Goal: Answer question/provide support: Share knowledge or assist other users

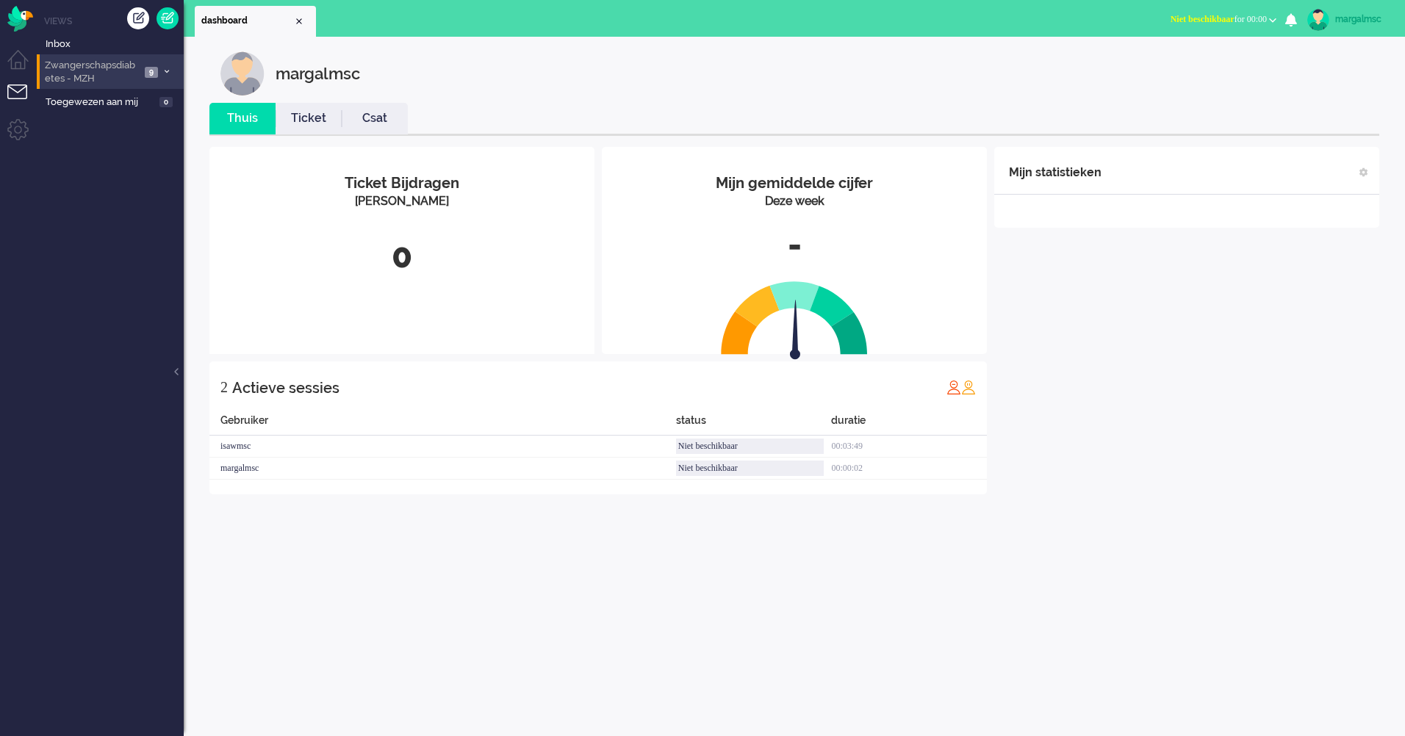
click at [127, 77] on span "Zwangerschapsdiabetes - MZH" at bounding box center [92, 72] width 98 height 27
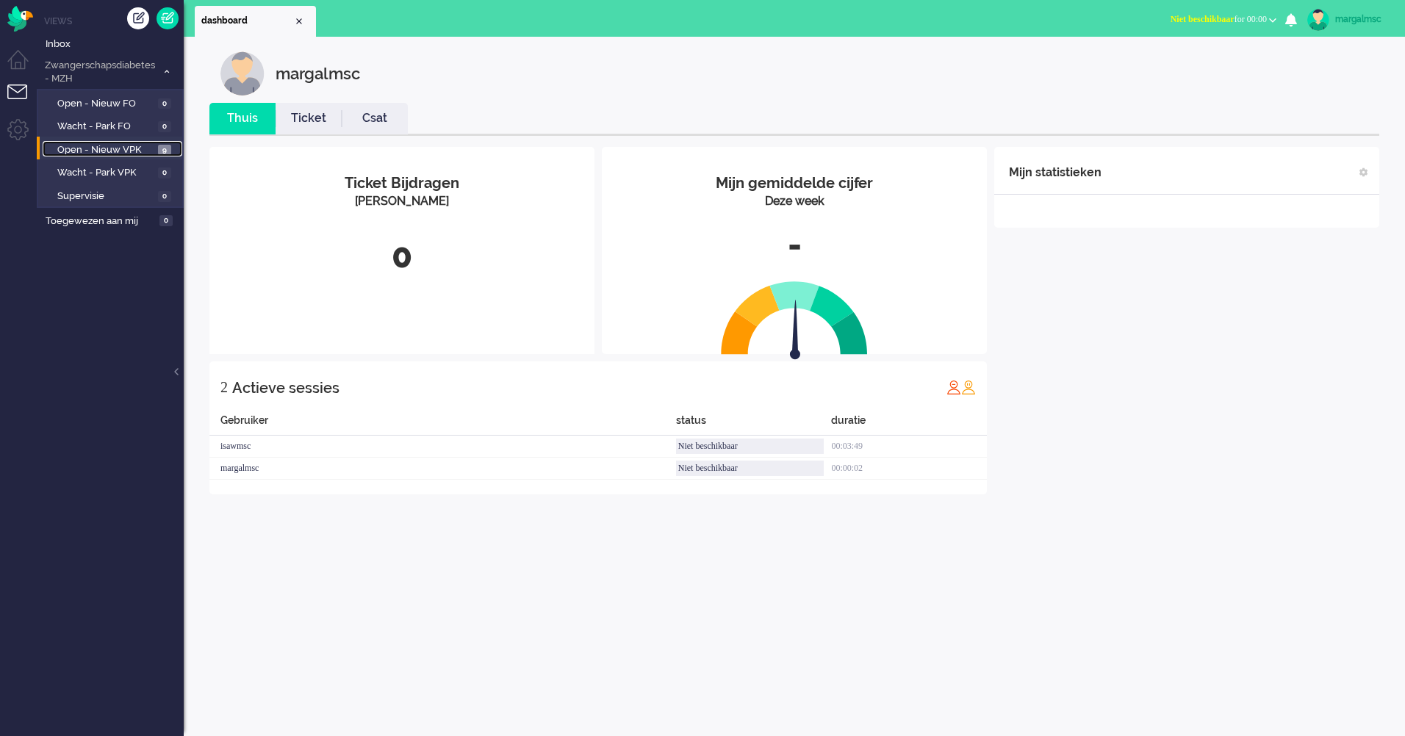
click at [134, 141] on link "Open - Nieuw VPK 9" at bounding box center [113, 149] width 140 height 16
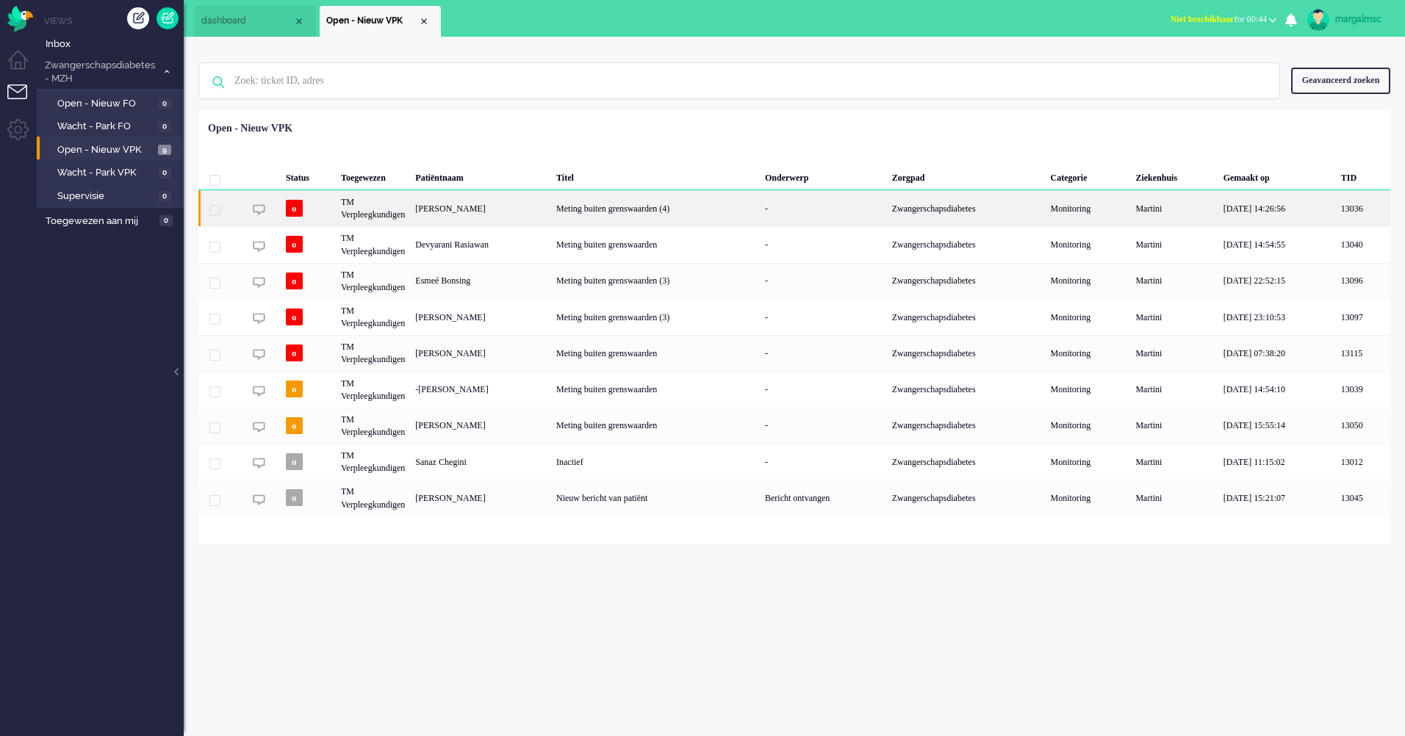
click at [491, 208] on div "[PERSON_NAME]" at bounding box center [480, 208] width 141 height 36
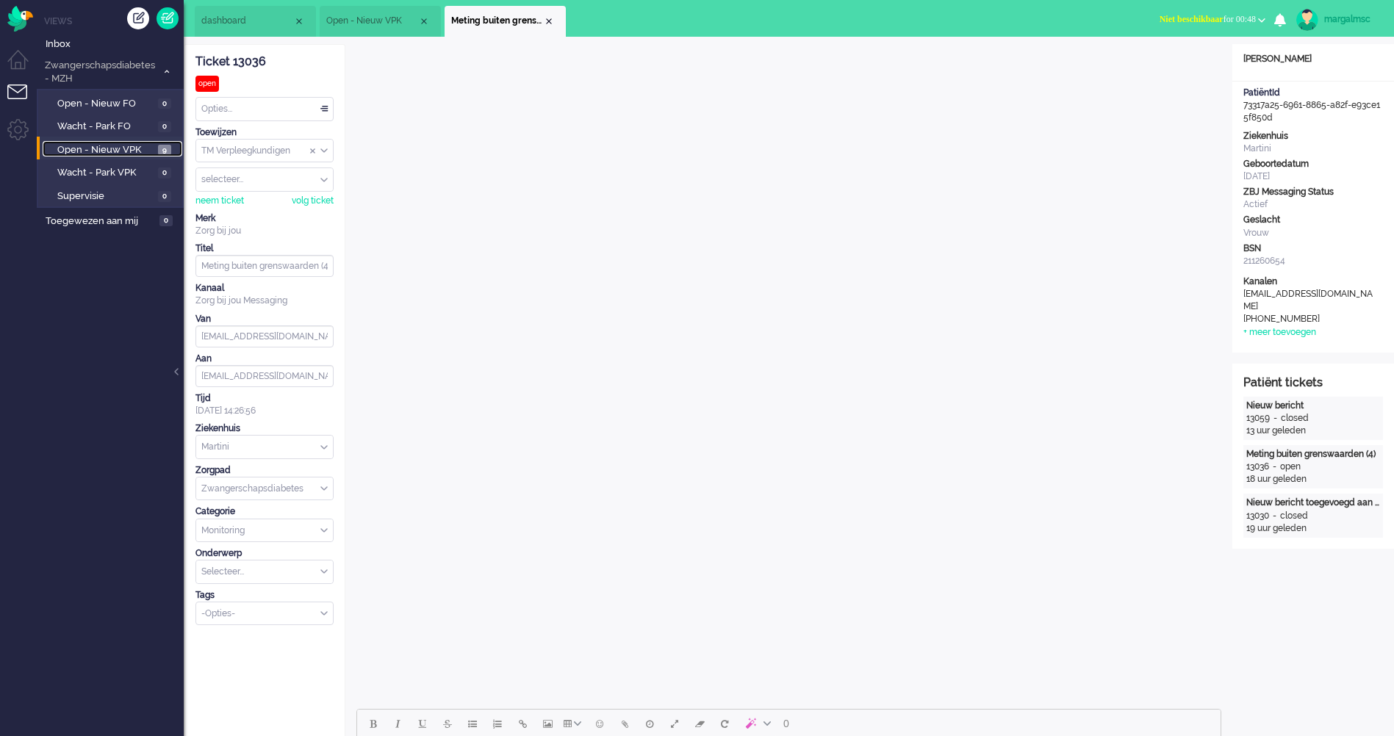
click at [112, 148] on span "Open - Nieuw VPK" at bounding box center [105, 150] width 97 height 14
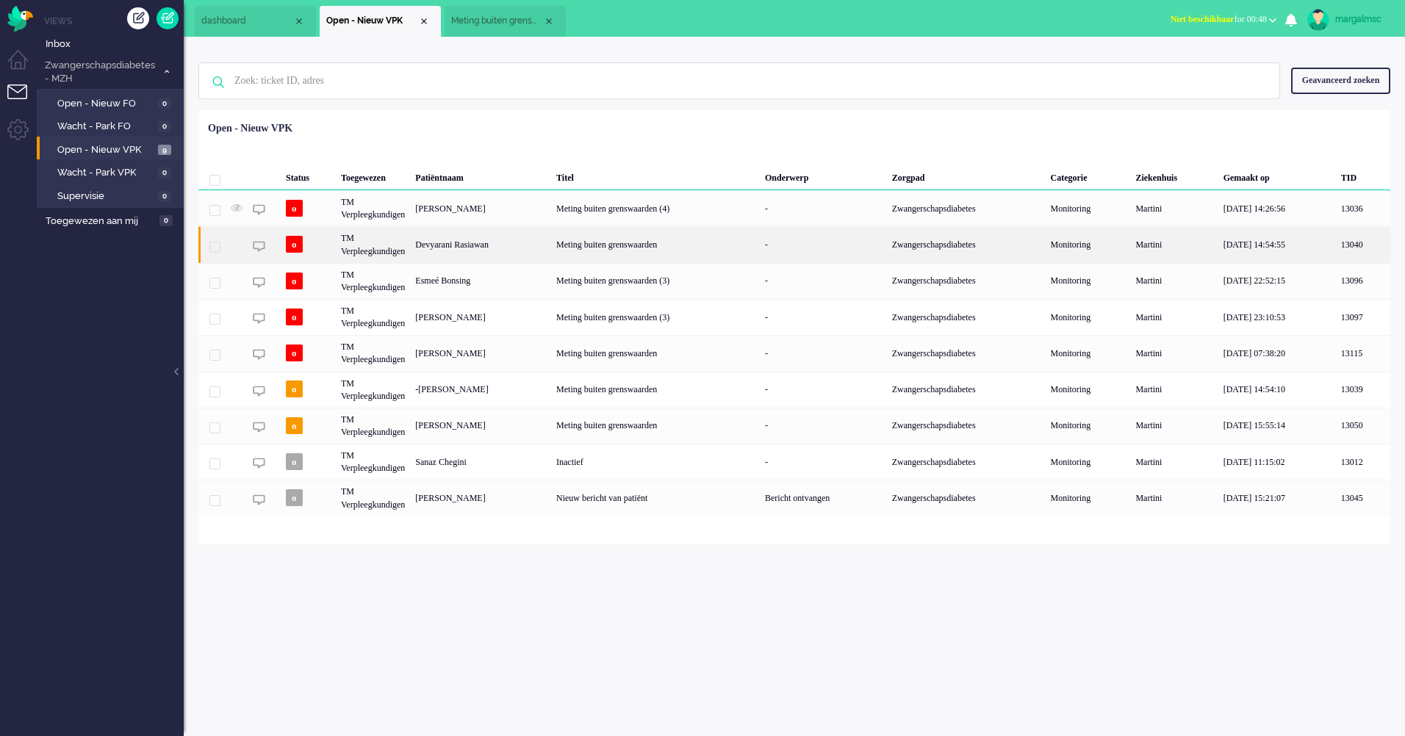
click at [658, 243] on div "Meting buiten grenswaarden" at bounding box center [655, 244] width 209 height 36
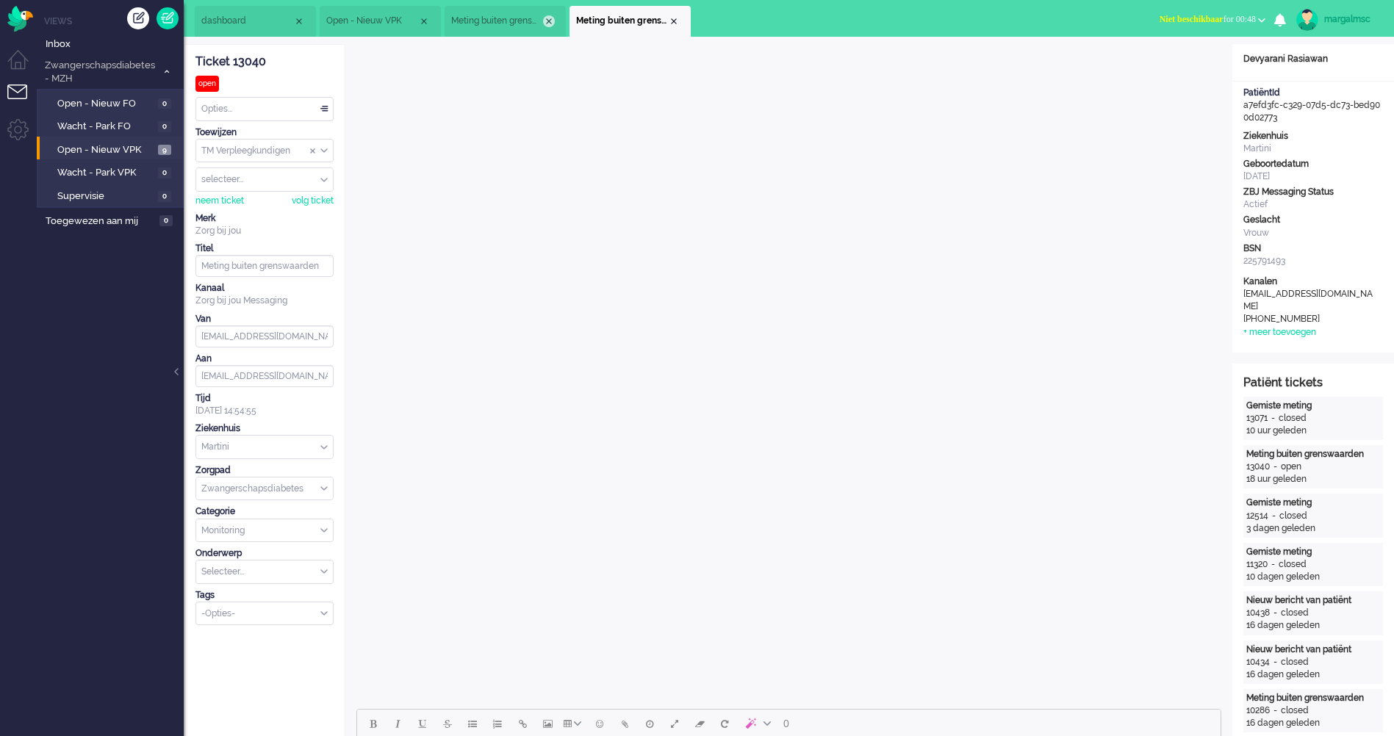
click at [551, 20] on div "Close tab" at bounding box center [549, 21] width 12 height 12
click at [109, 151] on span "Open - Nieuw VPK" at bounding box center [105, 150] width 97 height 14
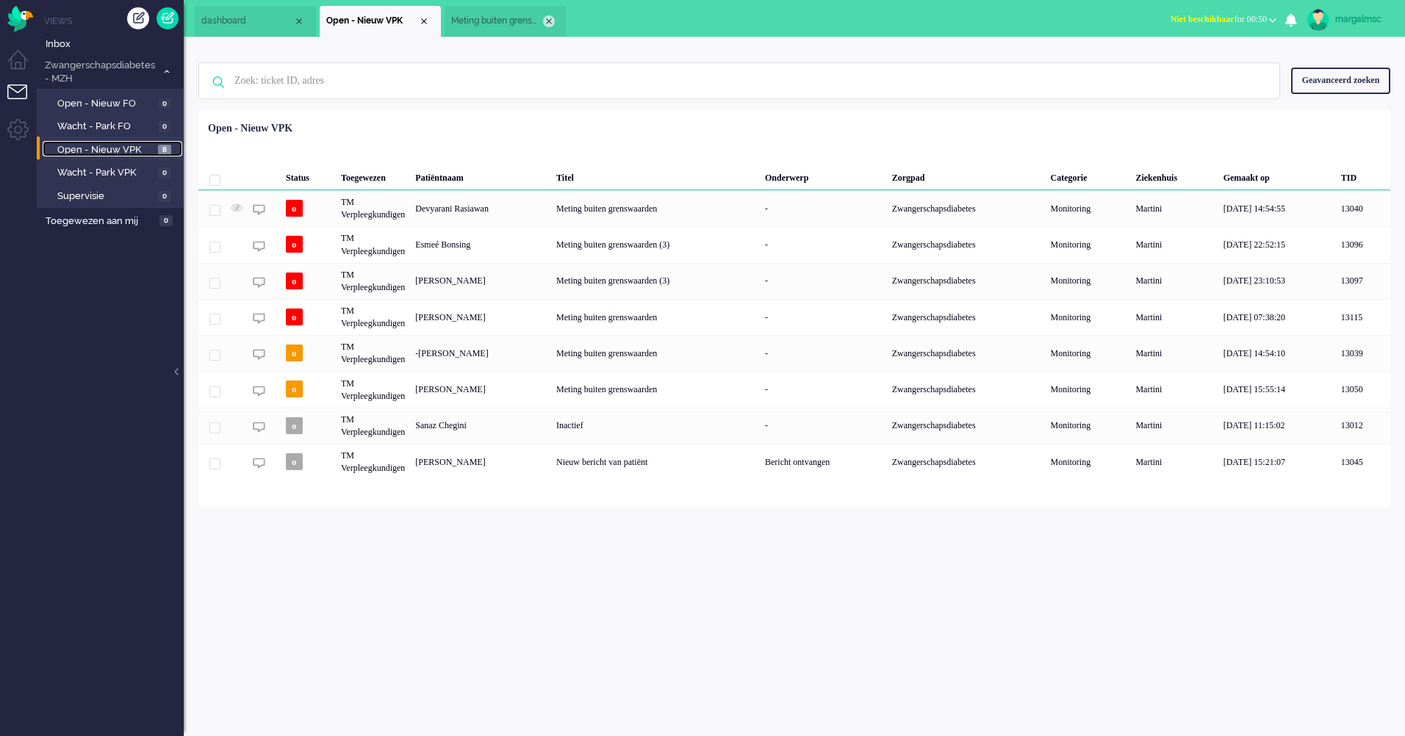
click at [551, 20] on div "Close tab" at bounding box center [549, 21] width 12 height 12
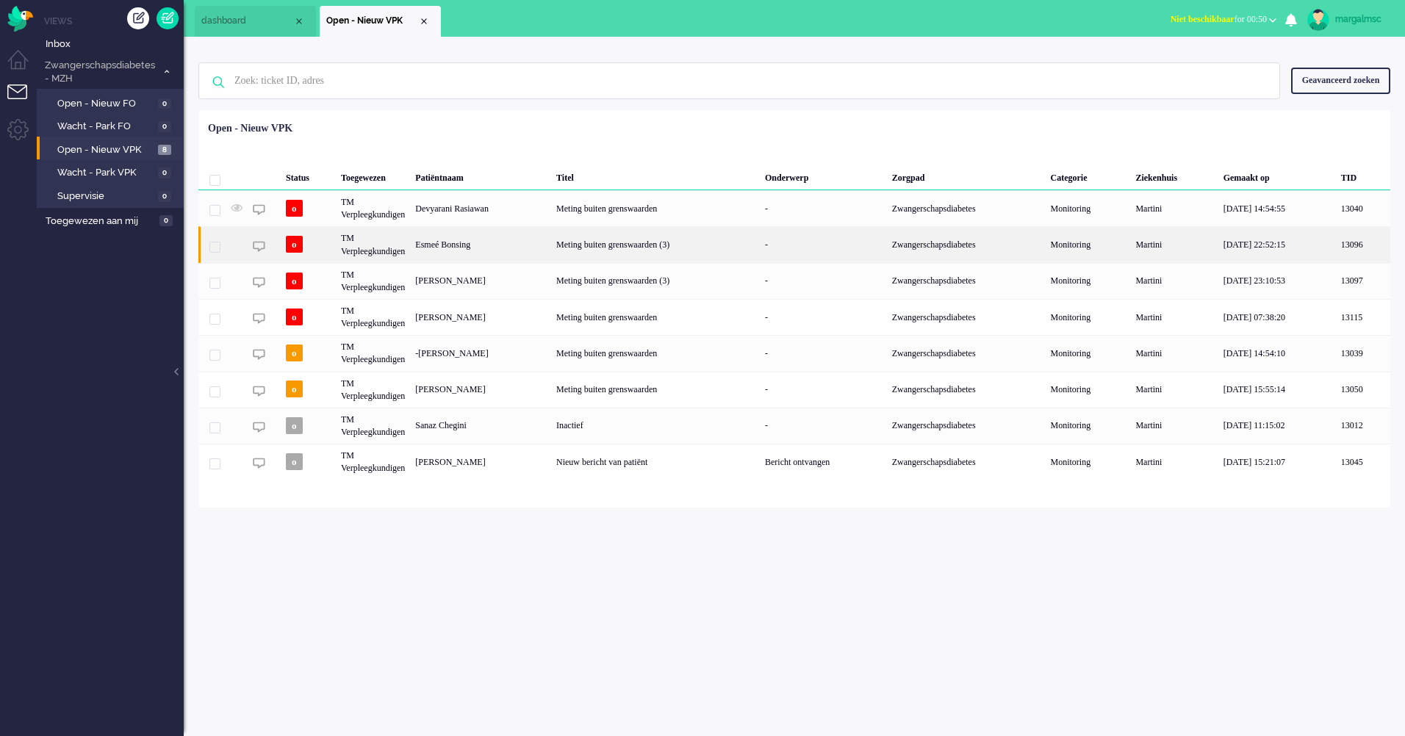
click at [484, 249] on div "Esmeé Bonsing" at bounding box center [480, 244] width 141 height 36
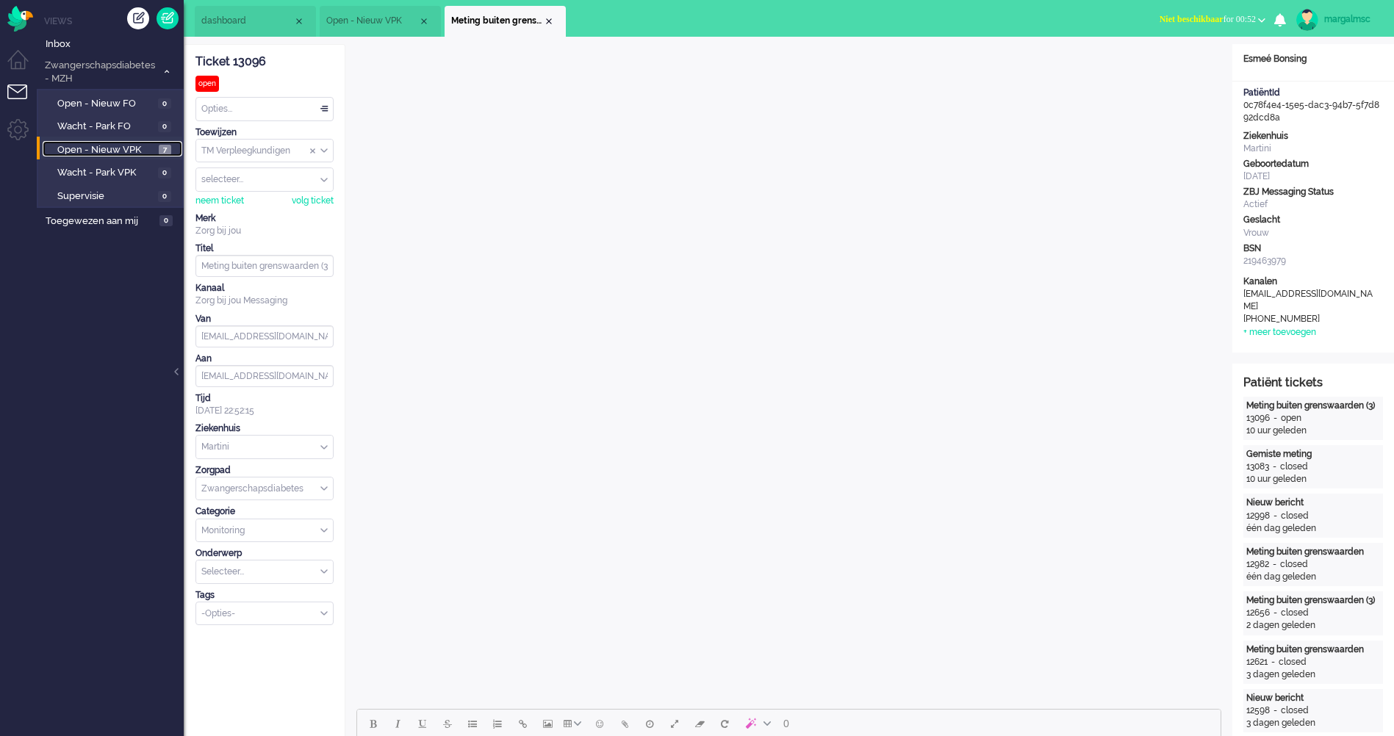
click at [106, 147] on span "Open - Nieuw VPK" at bounding box center [106, 150] width 98 height 14
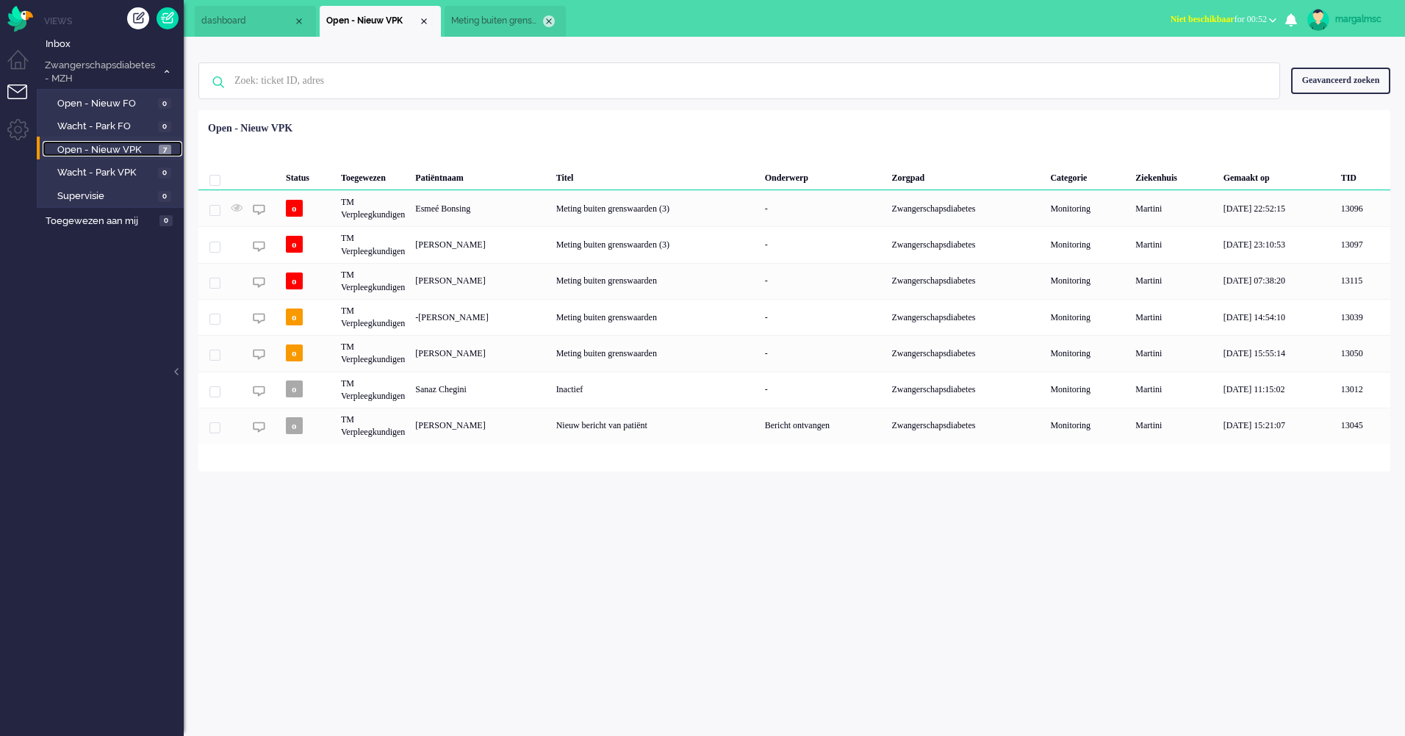
click at [546, 15] on div "Close tab" at bounding box center [549, 21] width 12 height 12
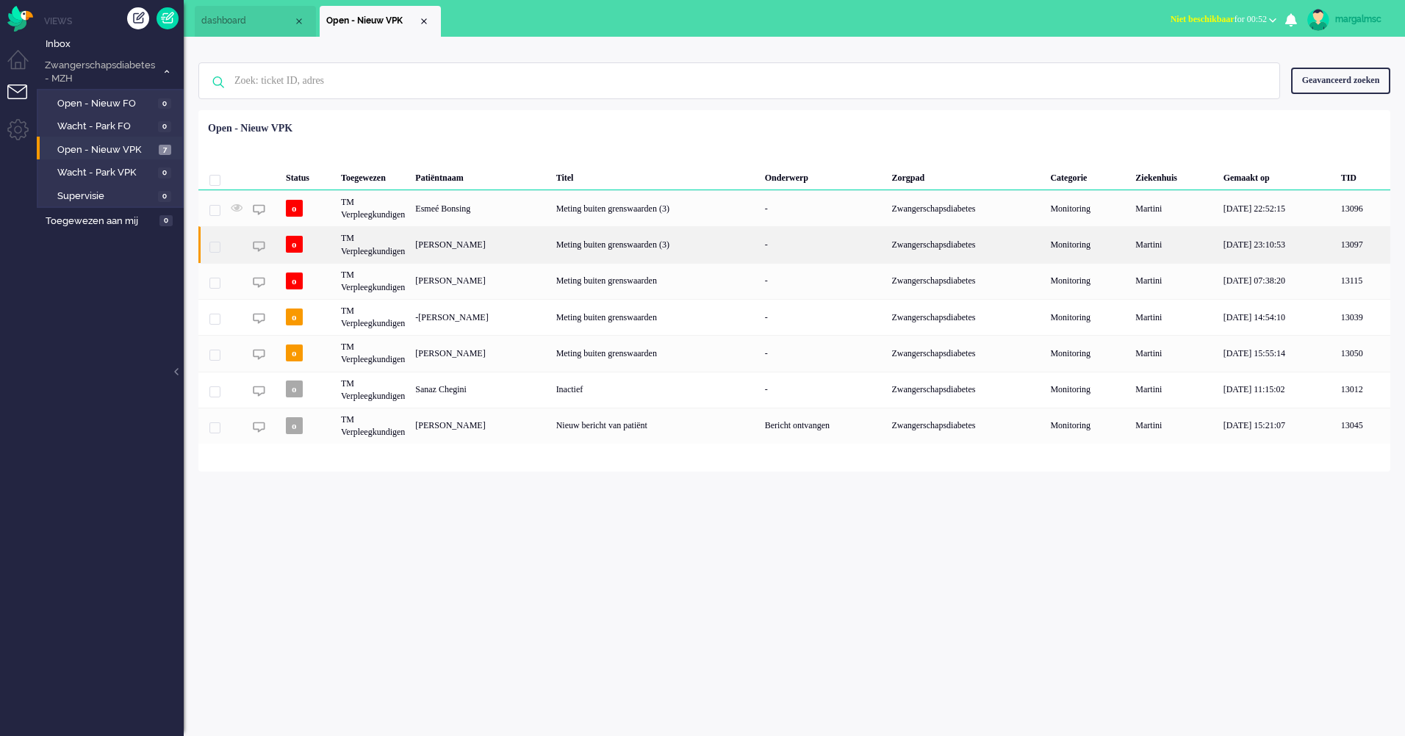
click at [476, 242] on div "[PERSON_NAME]" at bounding box center [480, 244] width 140 height 36
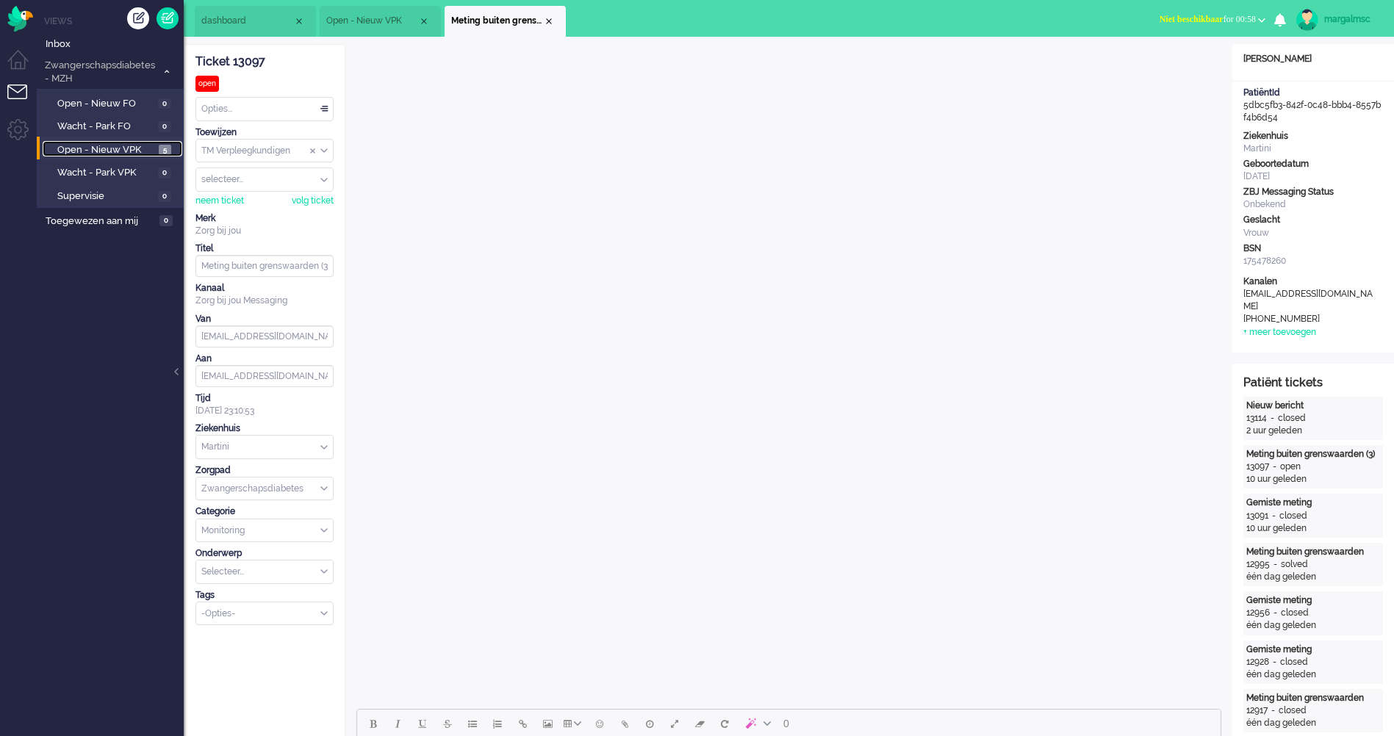
click at [118, 151] on span "Open - Nieuw VPK" at bounding box center [106, 150] width 98 height 14
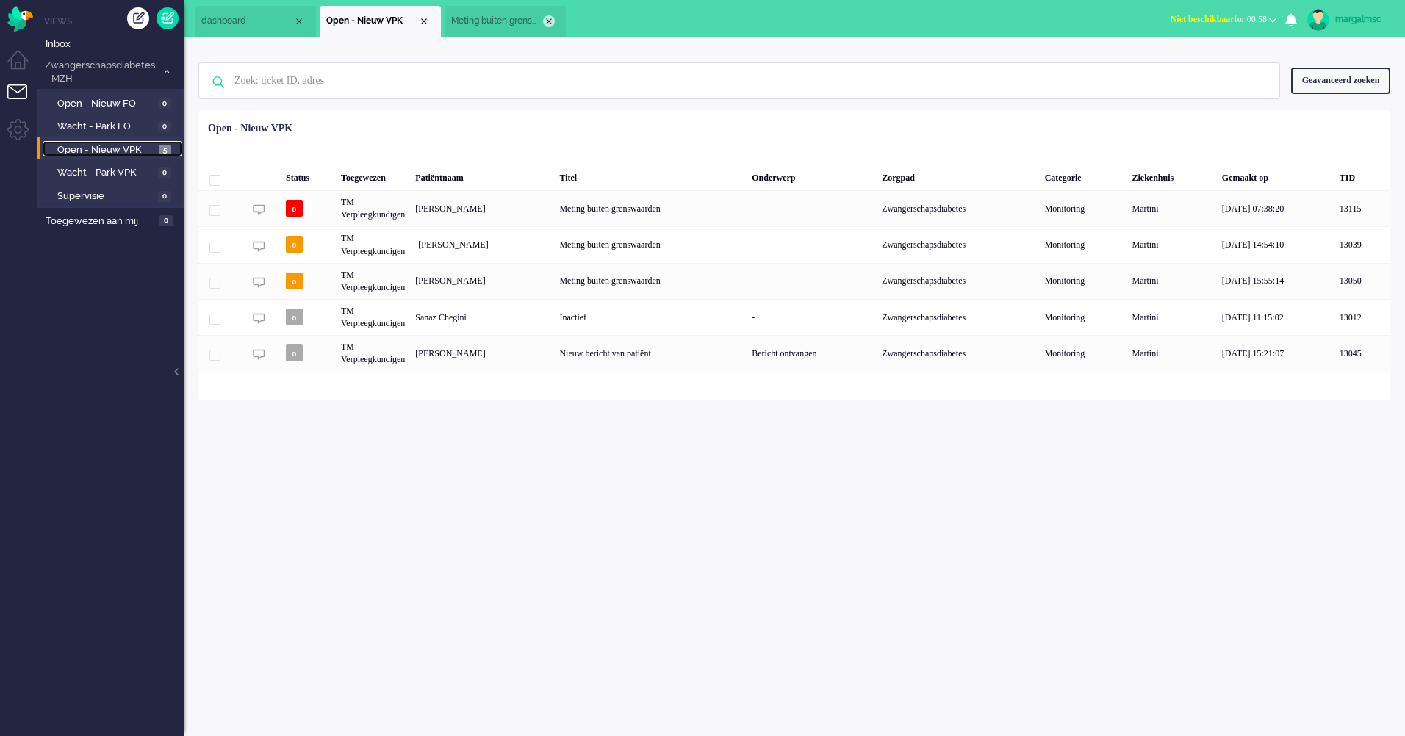
click at [547, 26] on div "Close tab" at bounding box center [549, 21] width 12 height 12
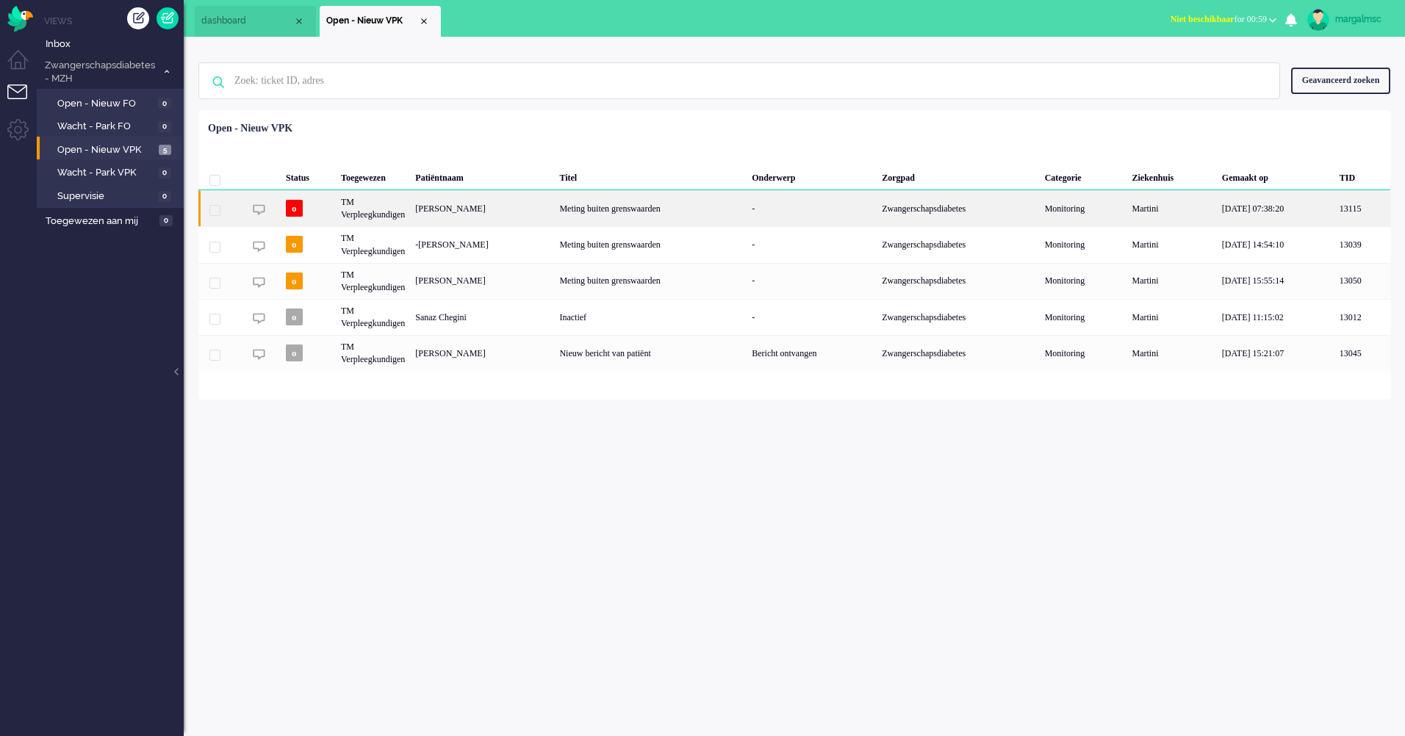
click at [485, 207] on div "[PERSON_NAME]" at bounding box center [482, 208] width 144 height 36
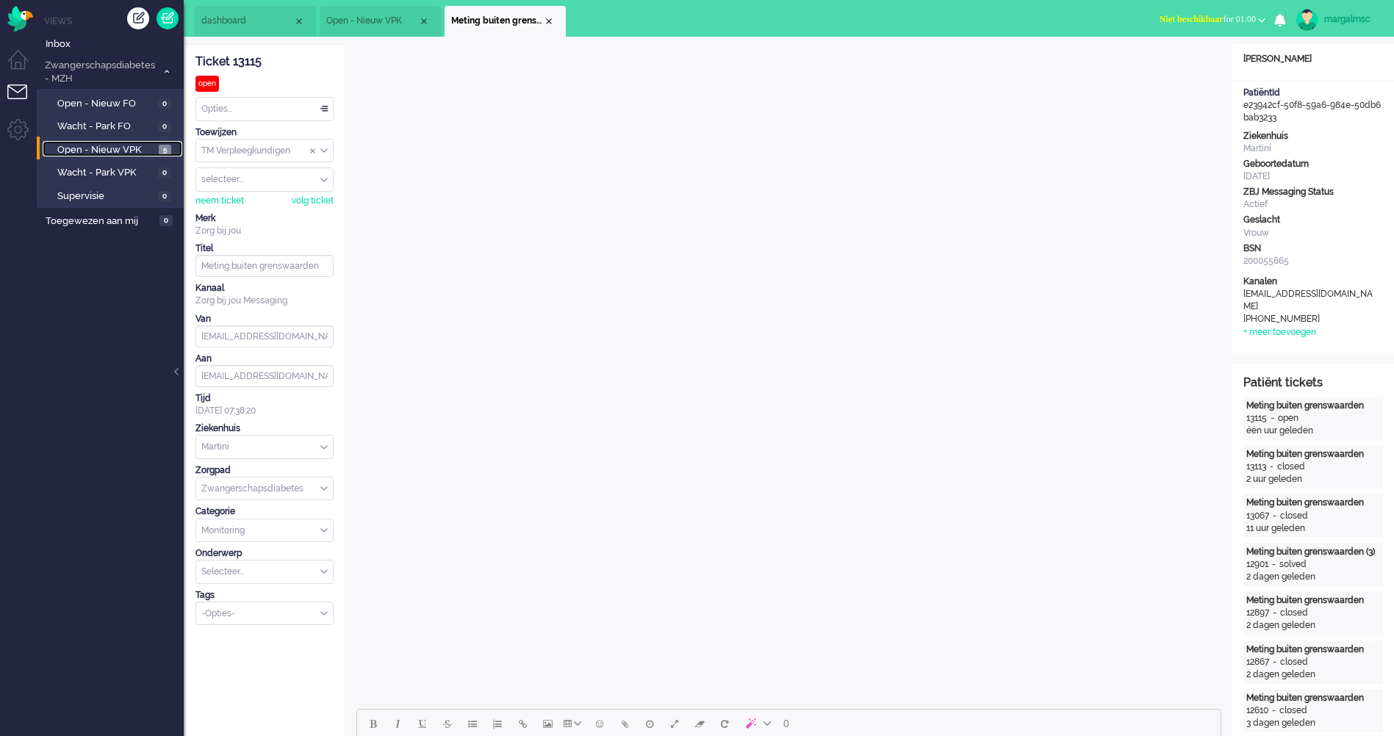
click at [107, 148] on span "Open - Nieuw VPK" at bounding box center [106, 150] width 98 height 14
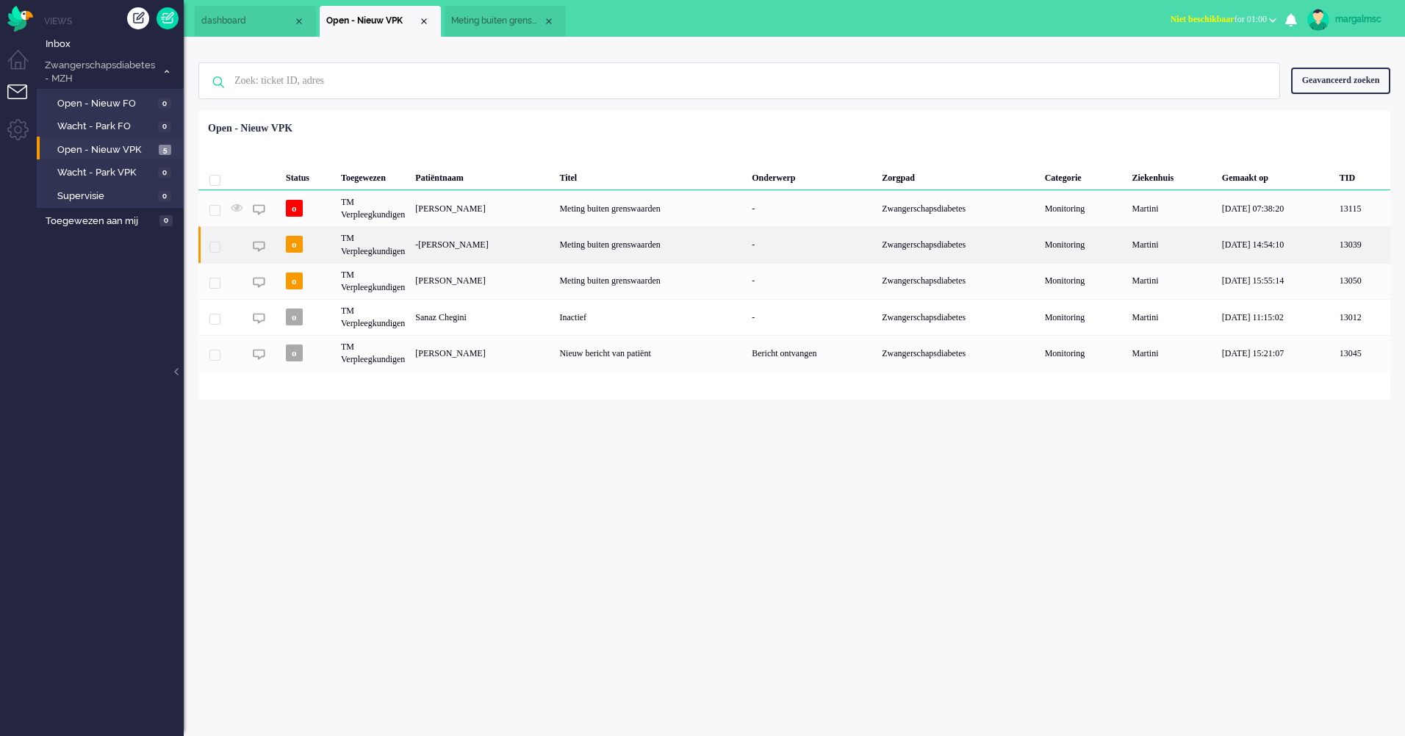
click at [554, 248] on div "-[PERSON_NAME]" at bounding box center [482, 244] width 144 height 36
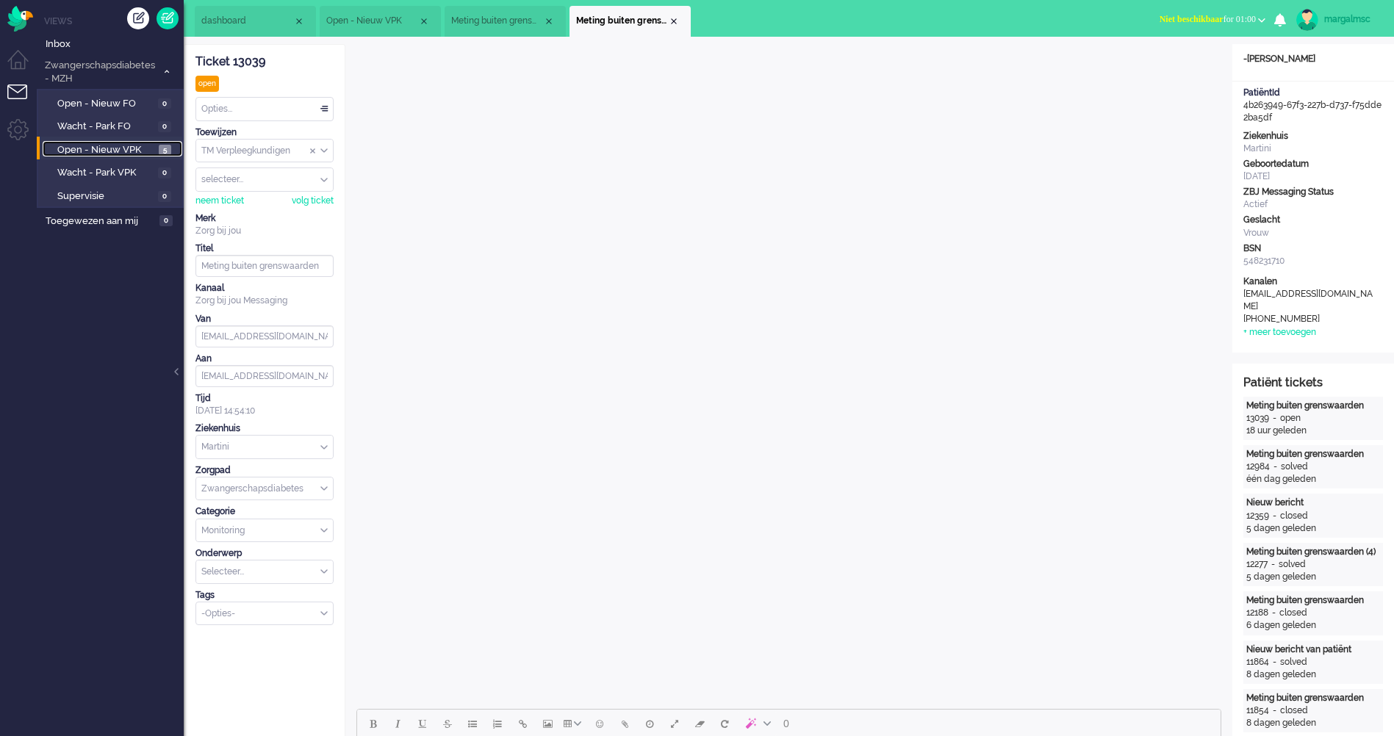
click at [91, 151] on span "Open - Nieuw VPK" at bounding box center [106, 150] width 98 height 14
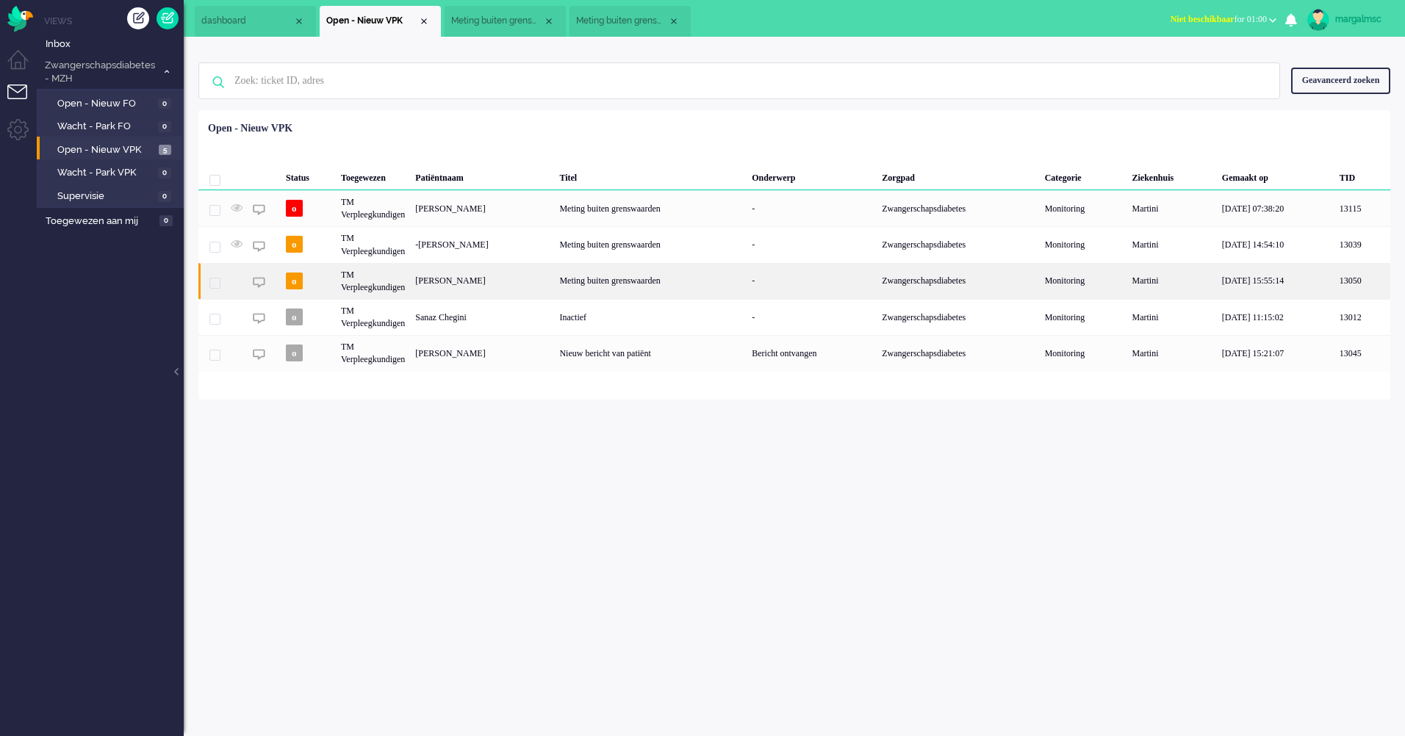
click at [526, 288] on div "[PERSON_NAME]" at bounding box center [482, 281] width 144 height 36
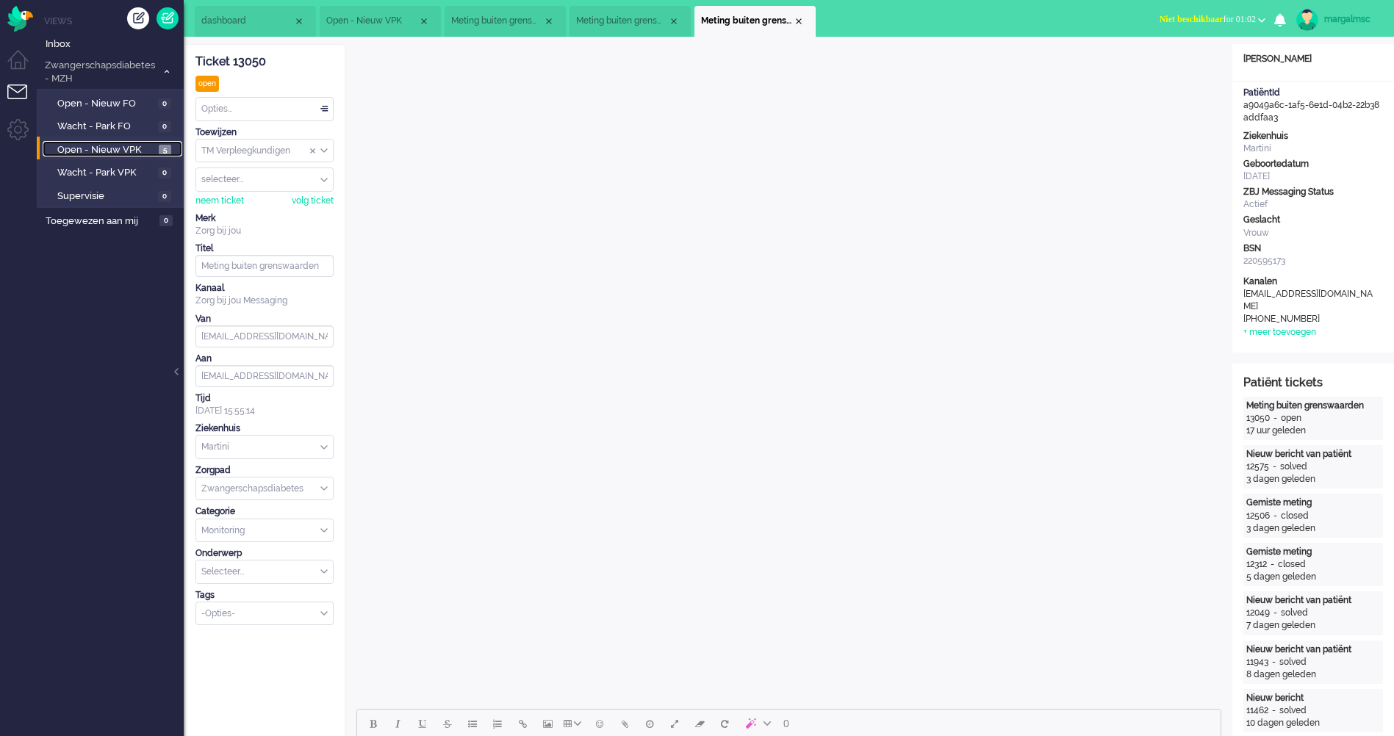
click at [137, 152] on span "Open - Nieuw VPK" at bounding box center [106, 150] width 98 height 14
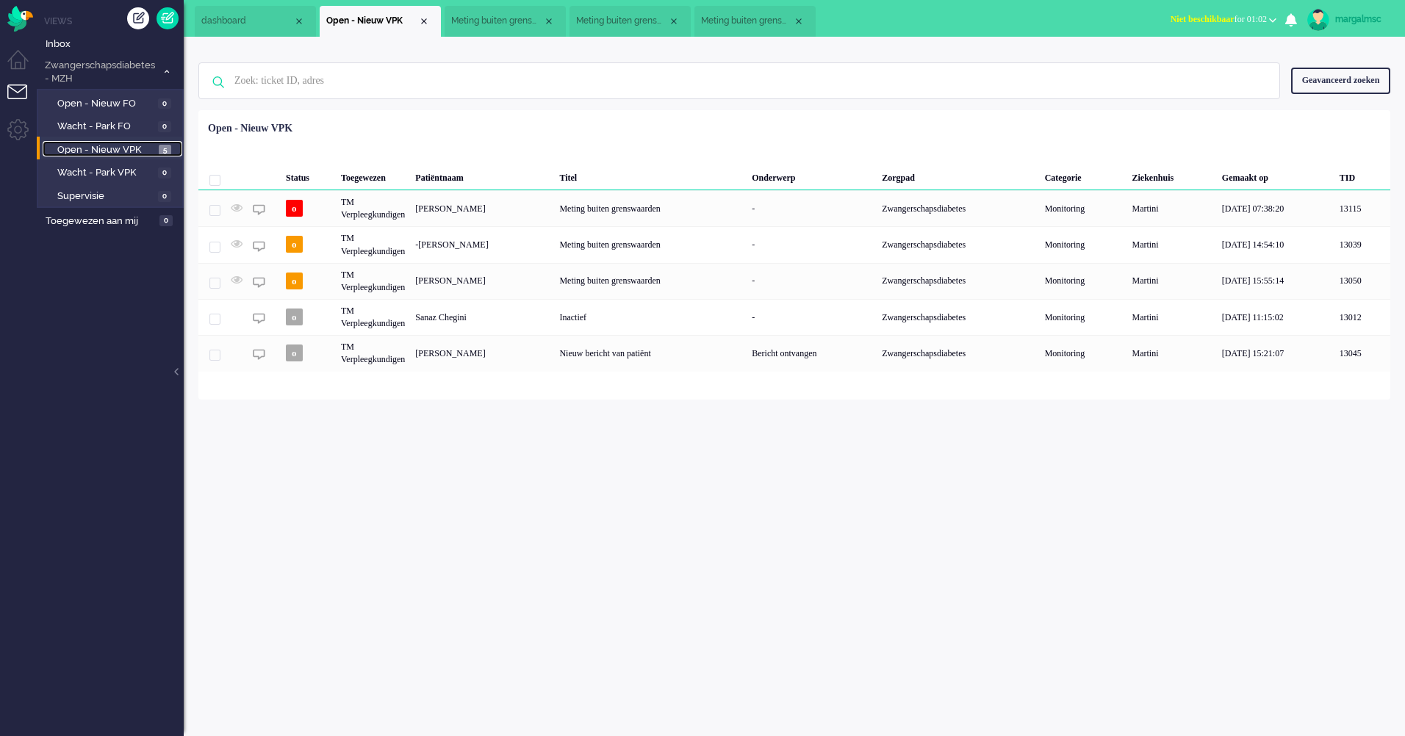
click at [802, 22] on div "Close tab" at bounding box center [799, 21] width 12 height 12
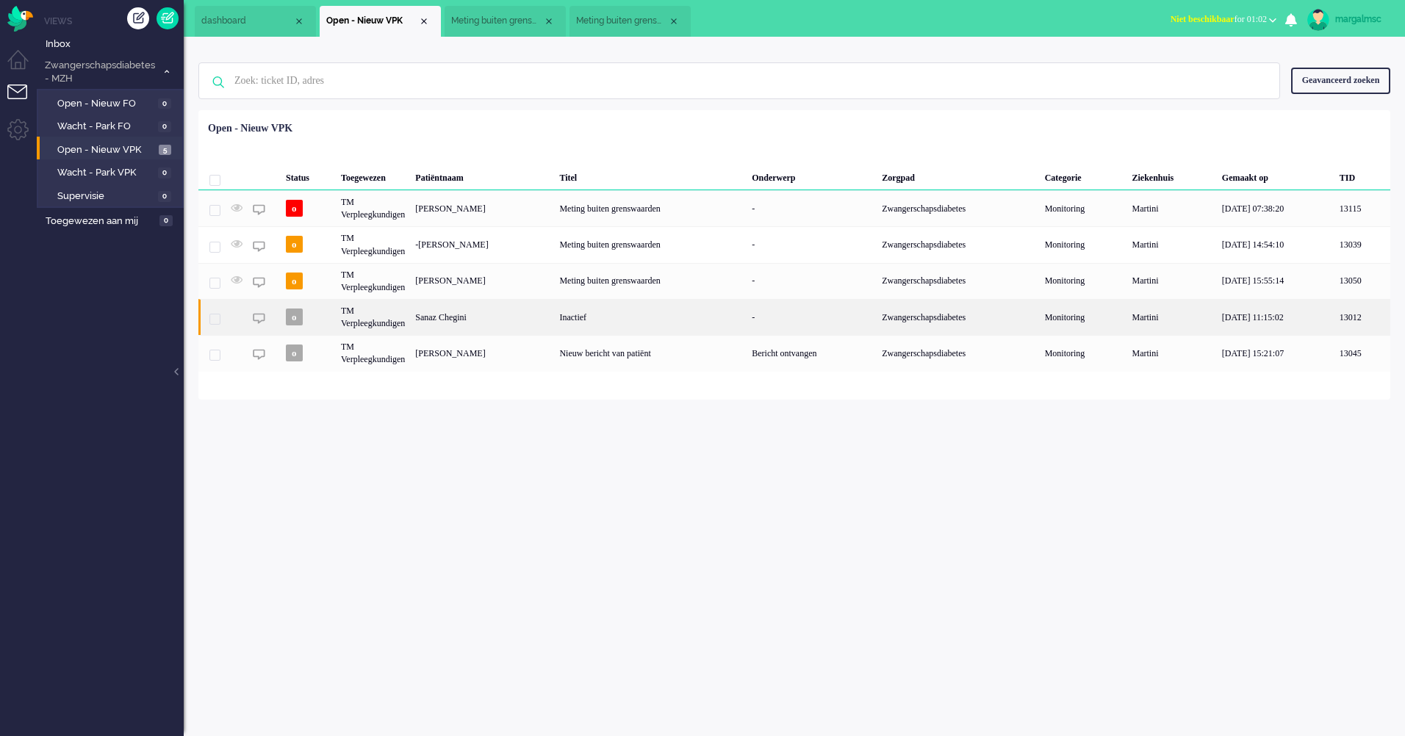
click at [551, 323] on div "Sanaz Chegini" at bounding box center [482, 317] width 144 height 36
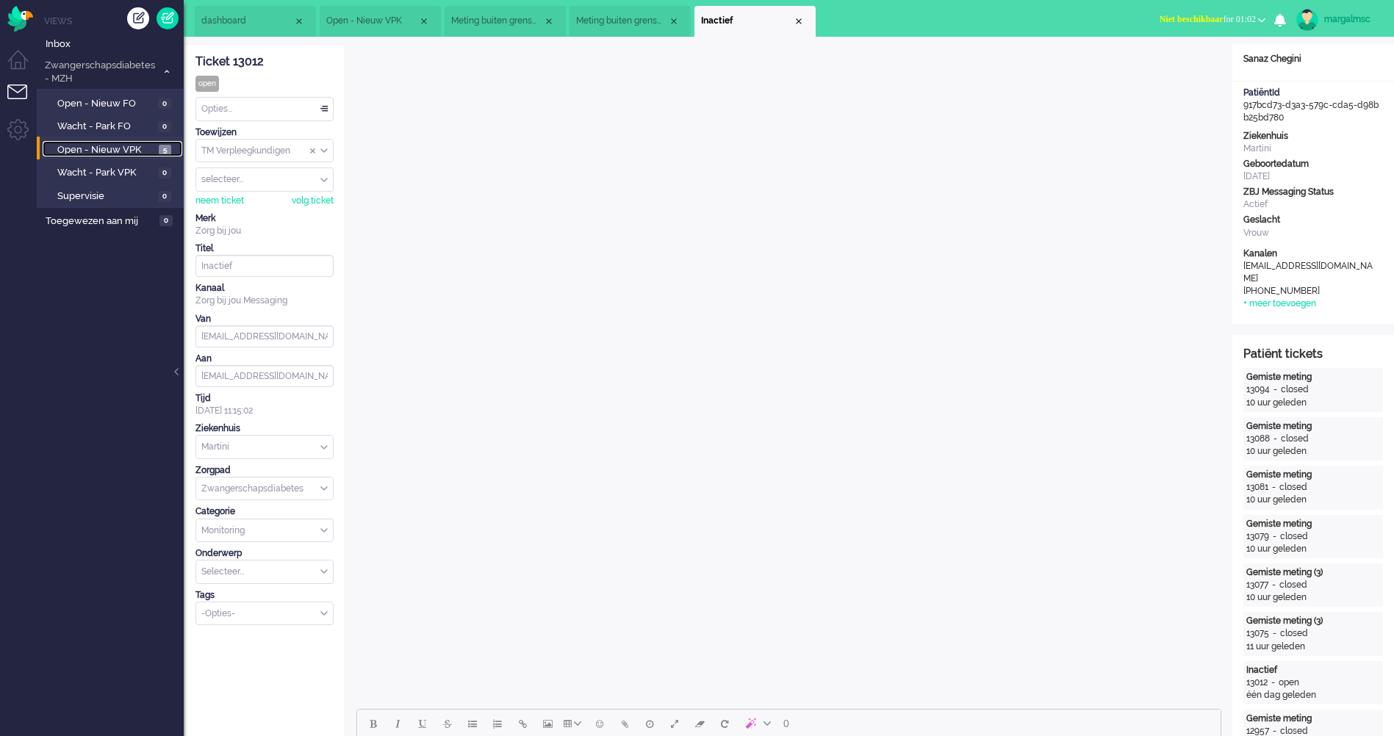
click at [112, 141] on link "Open - Nieuw VPK 5" at bounding box center [113, 149] width 140 height 16
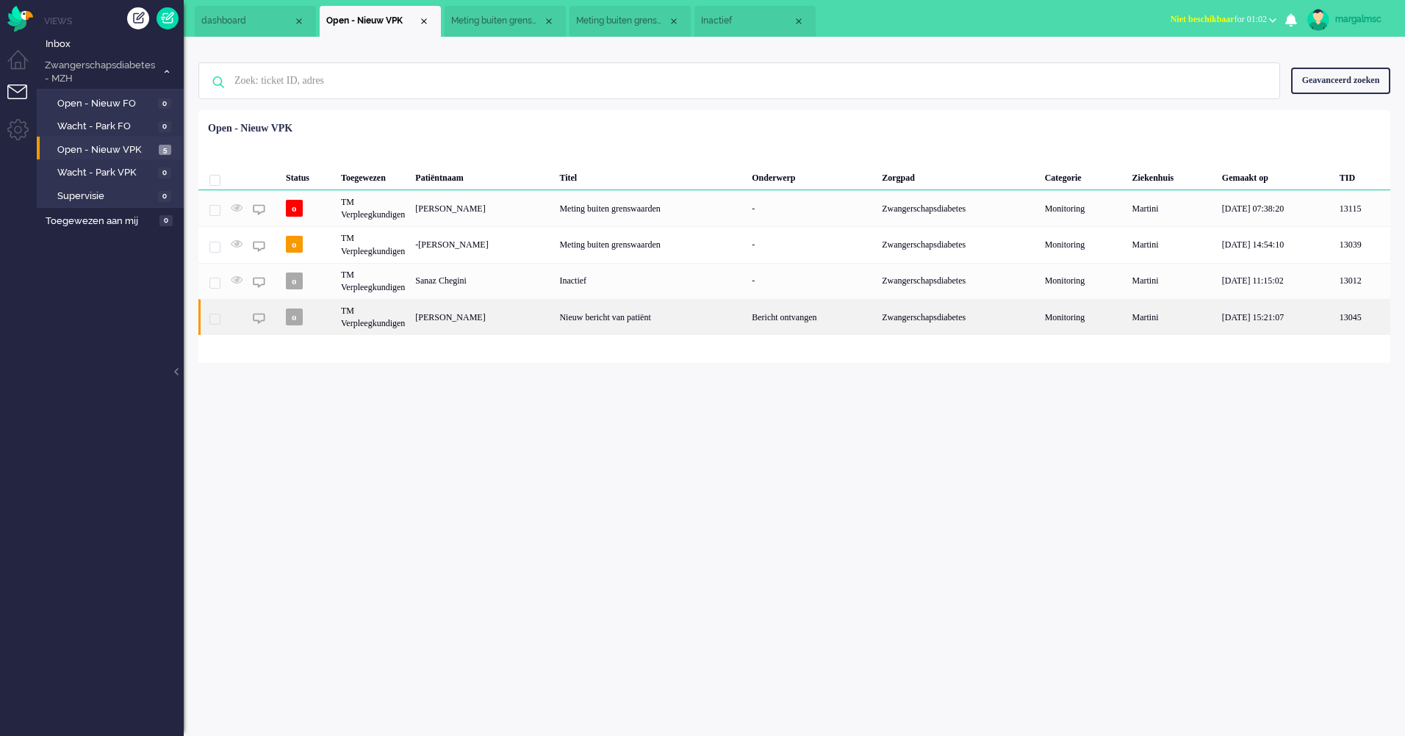
click at [554, 323] on div "[PERSON_NAME]" at bounding box center [482, 317] width 144 height 36
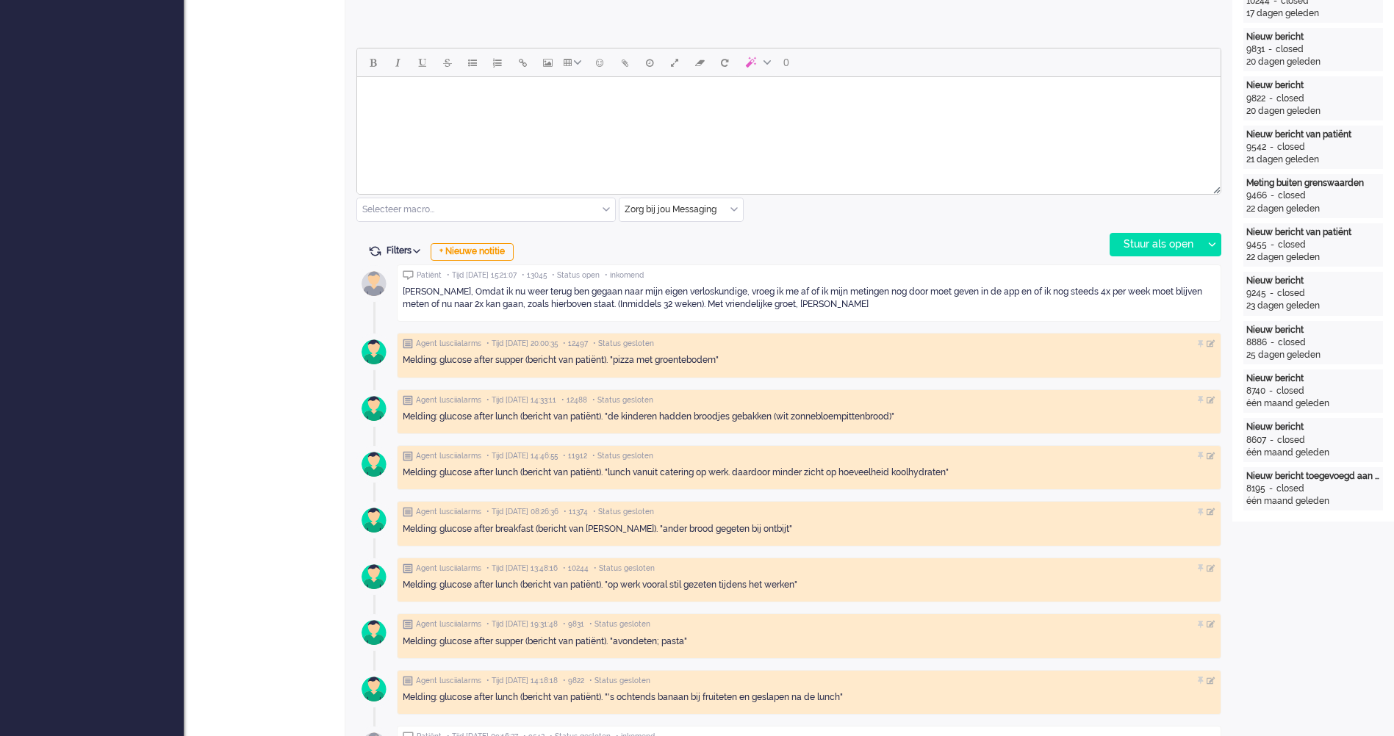
scroll to position [588, 0]
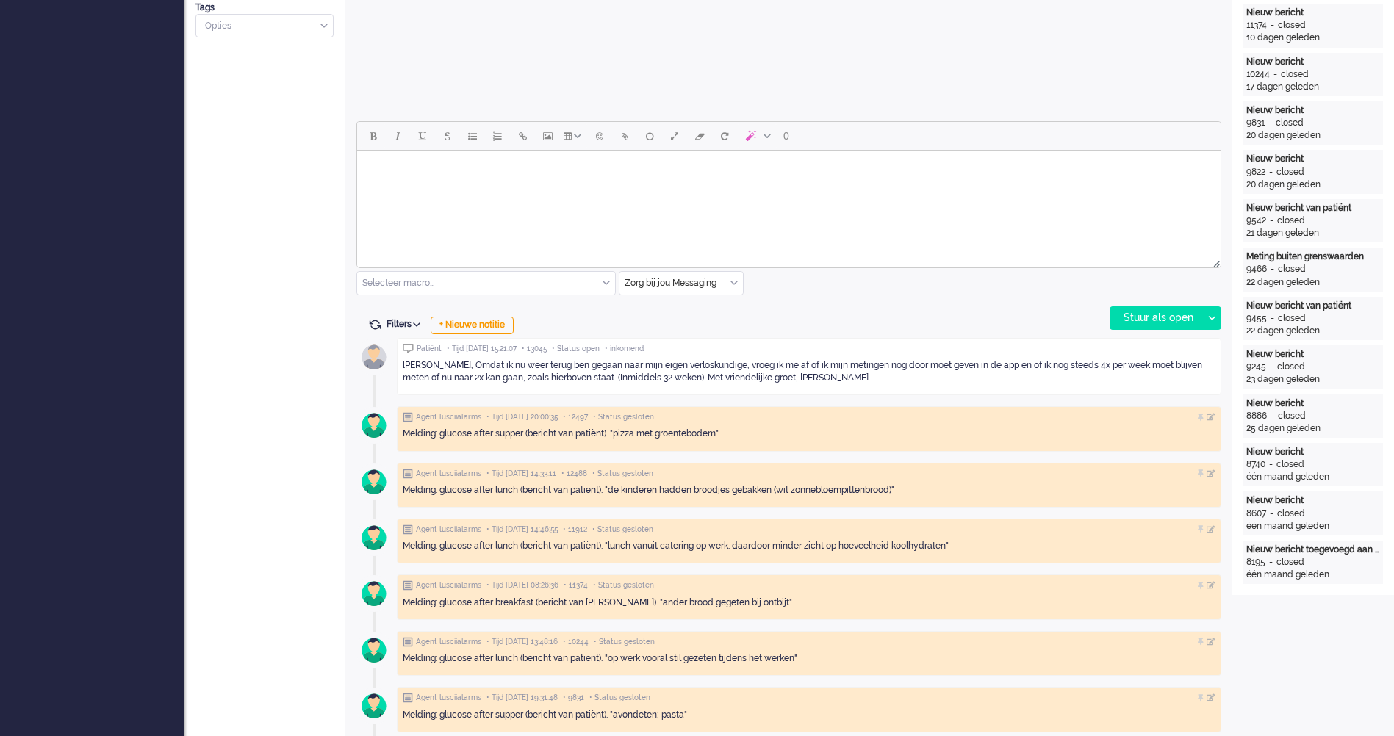
click at [573, 386] on div "[PERSON_NAME], Omdat ik nu weer terug ben gegaan naar mijn eigen verloskundige,…" at bounding box center [809, 371] width 813 height 35
click at [576, 374] on div "[PERSON_NAME], Omdat ik nu weer terug ben gegaan naar mijn eigen verloskundige,…" at bounding box center [809, 371] width 813 height 25
drag, startPoint x: 854, startPoint y: 372, endPoint x: 812, endPoint y: 379, distance: 42.4
click at [812, 379] on div "[PERSON_NAME], Omdat ik nu weer terug ben gegaan naar mijn eigen verloskundige,…" at bounding box center [809, 371] width 813 height 25
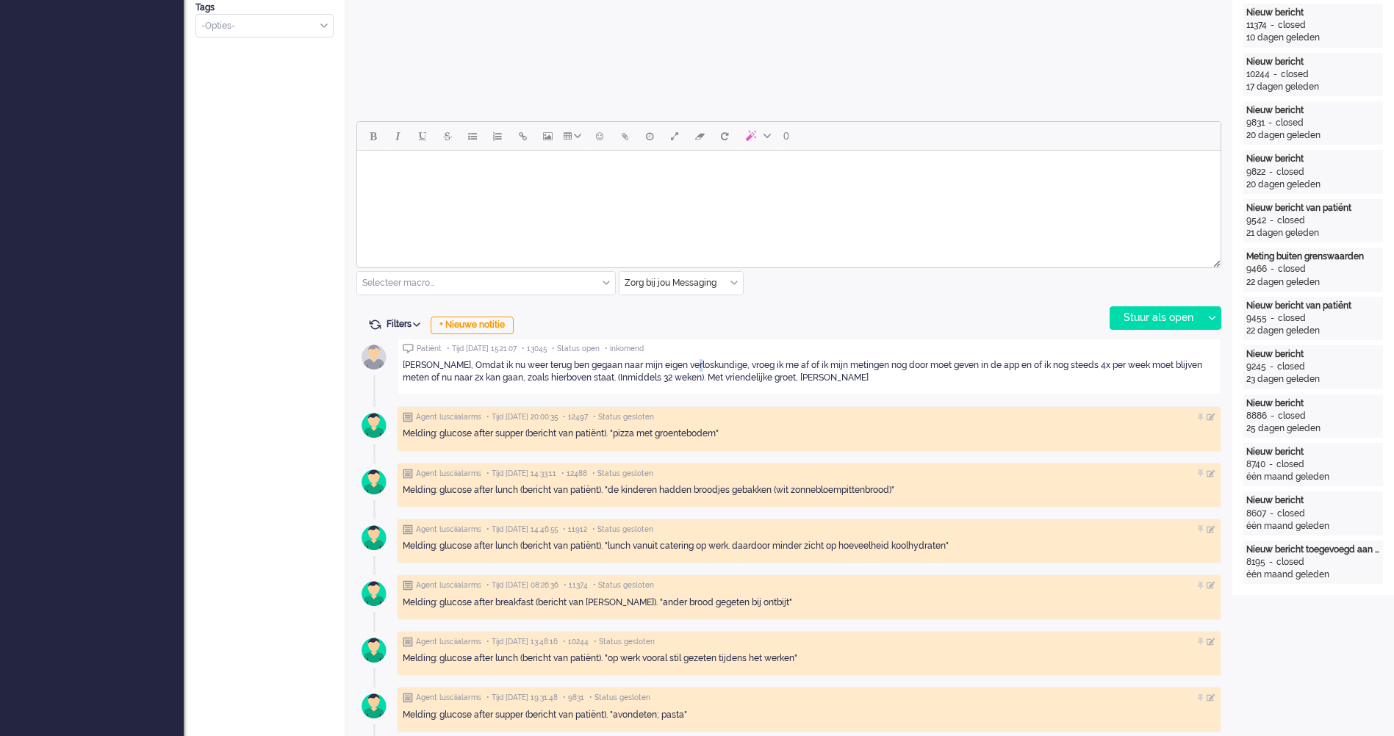
drag, startPoint x: 812, startPoint y: 379, endPoint x: 691, endPoint y: 370, distance: 121.6
click at [691, 370] on div "[PERSON_NAME], Omdat ik nu weer terug ben gegaan naar mijn eigen verloskundige,…" at bounding box center [809, 371] width 813 height 25
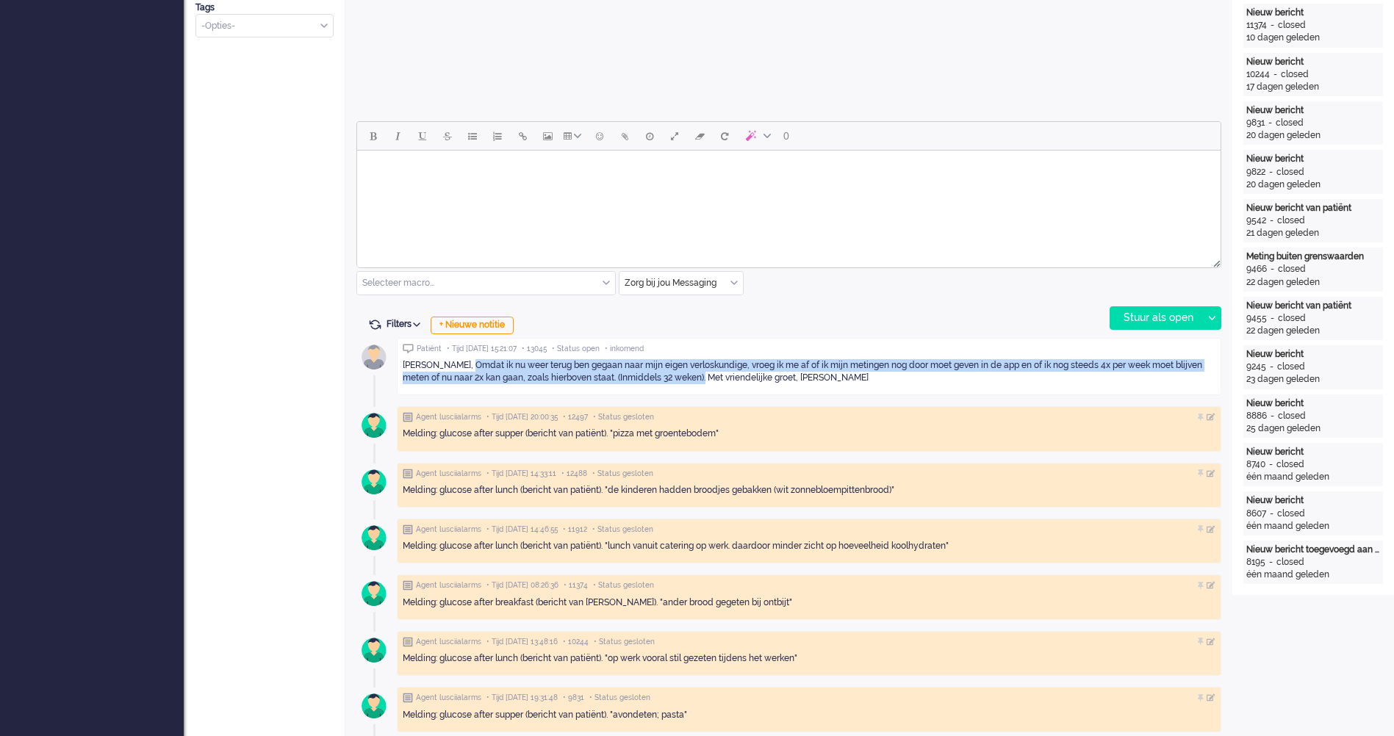
drag, startPoint x: 691, startPoint y: 370, endPoint x: 465, endPoint y: 365, distance: 225.6
click at [465, 365] on div "[PERSON_NAME], Omdat ik nu weer terug ben gegaan naar mijn eigen verloskundige,…" at bounding box center [809, 371] width 813 height 25
copy div "Omdat ik nu weer terug ben gegaan naar mijn eigen verloskundige, vroeg ik me af…"
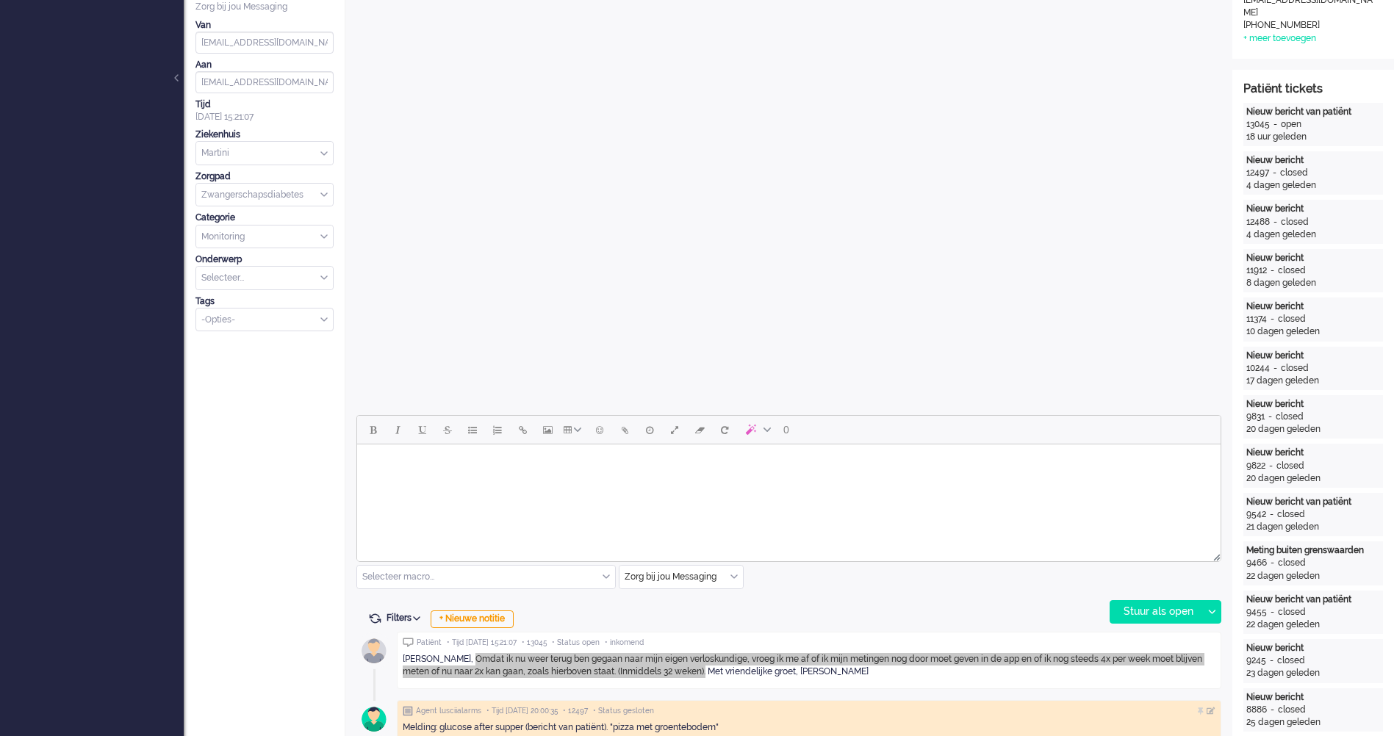
scroll to position [0, 0]
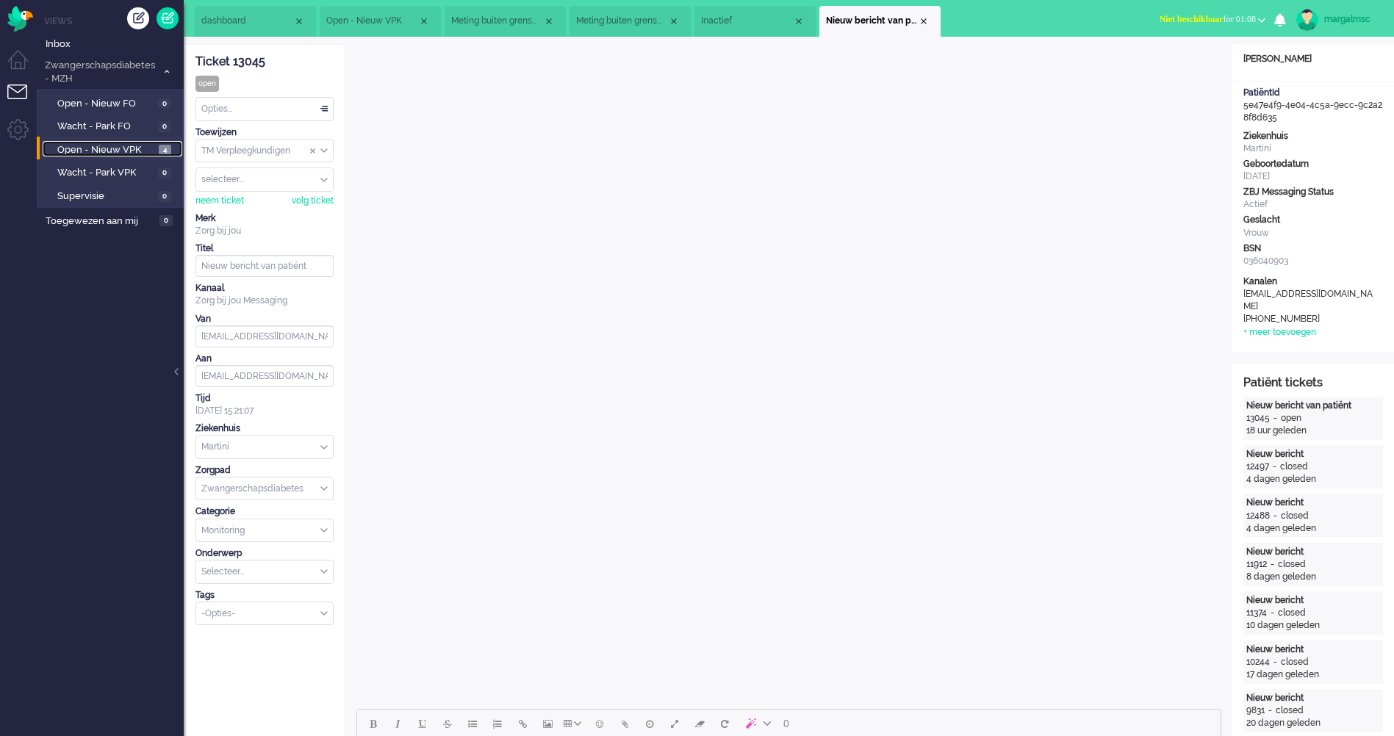
click at [106, 147] on span "Open - Nieuw VPK" at bounding box center [106, 150] width 98 height 14
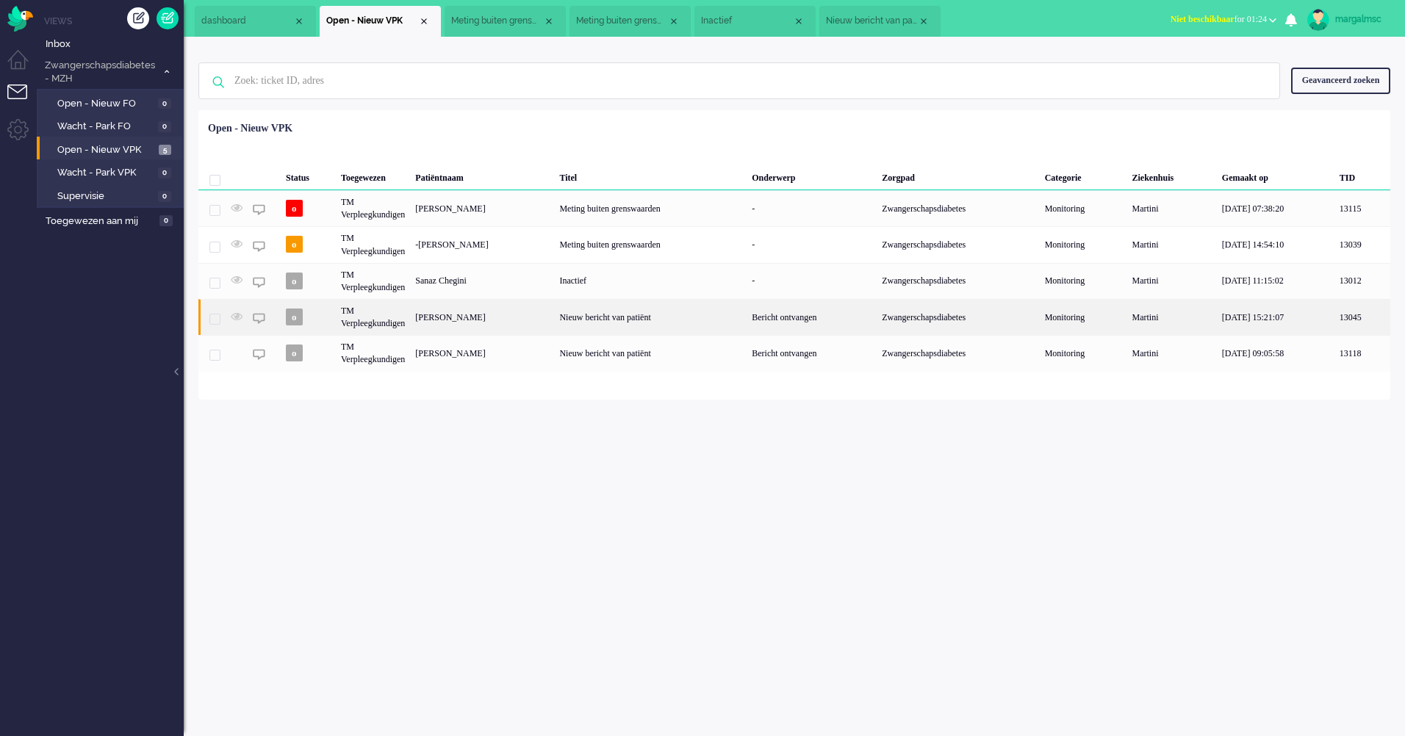
click at [552, 322] on div "[PERSON_NAME]" at bounding box center [482, 317] width 144 height 36
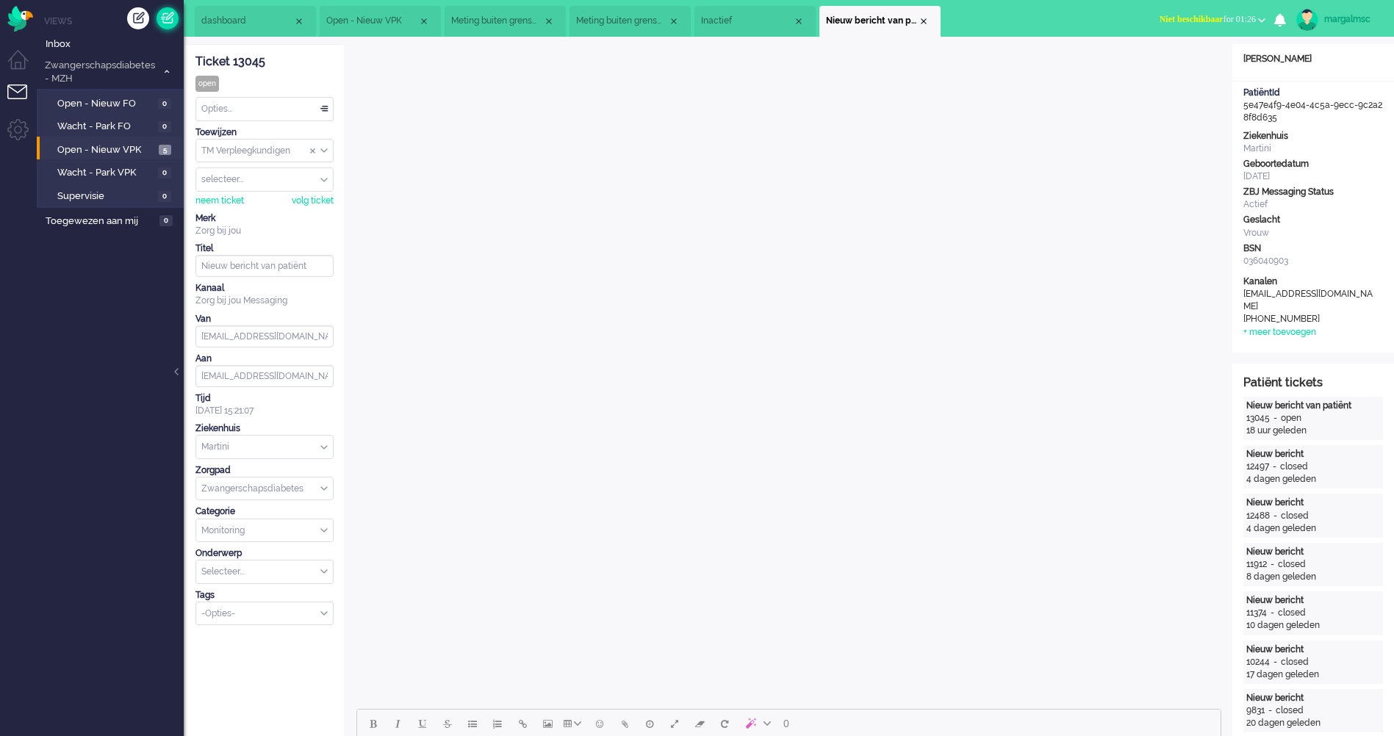
click at [172, 15] on link at bounding box center [167, 18] width 22 height 22
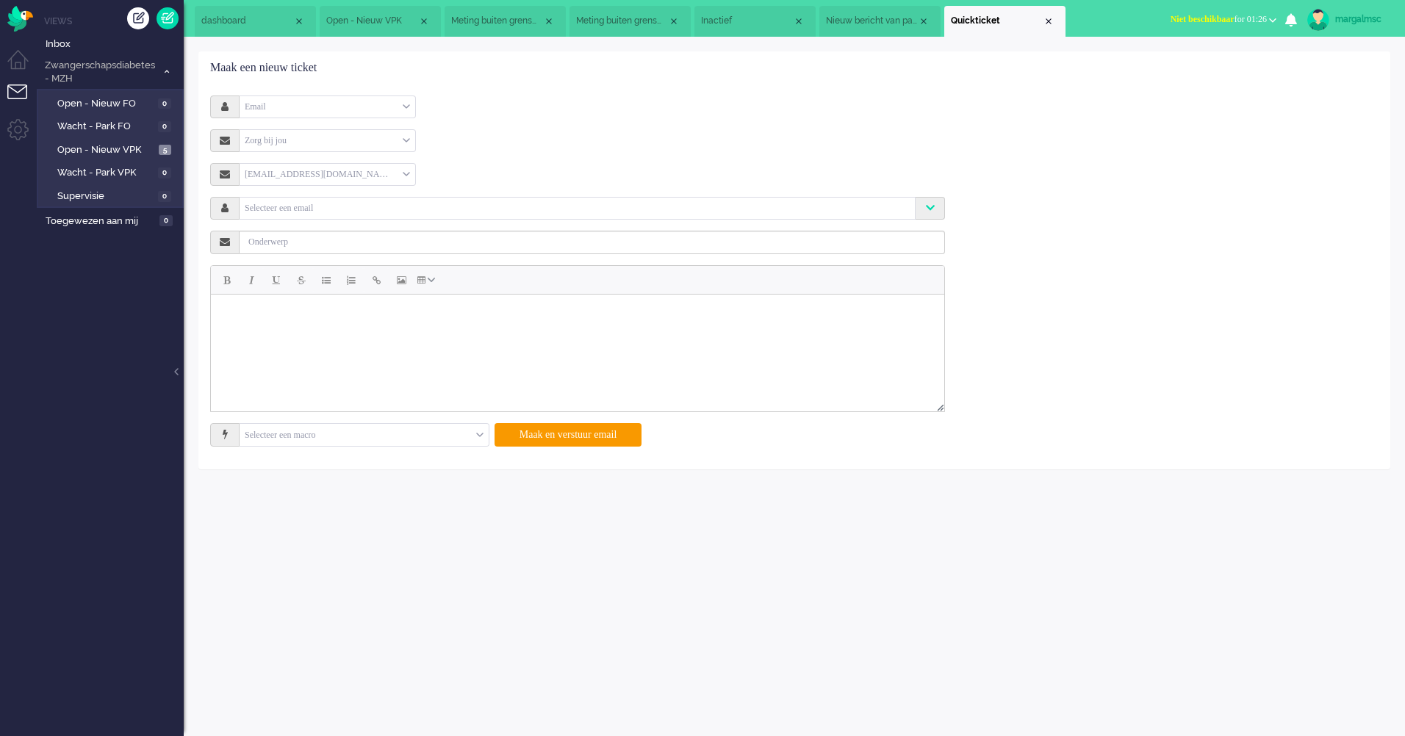
click at [322, 107] on div "Email" at bounding box center [328, 107] width 176 height 23
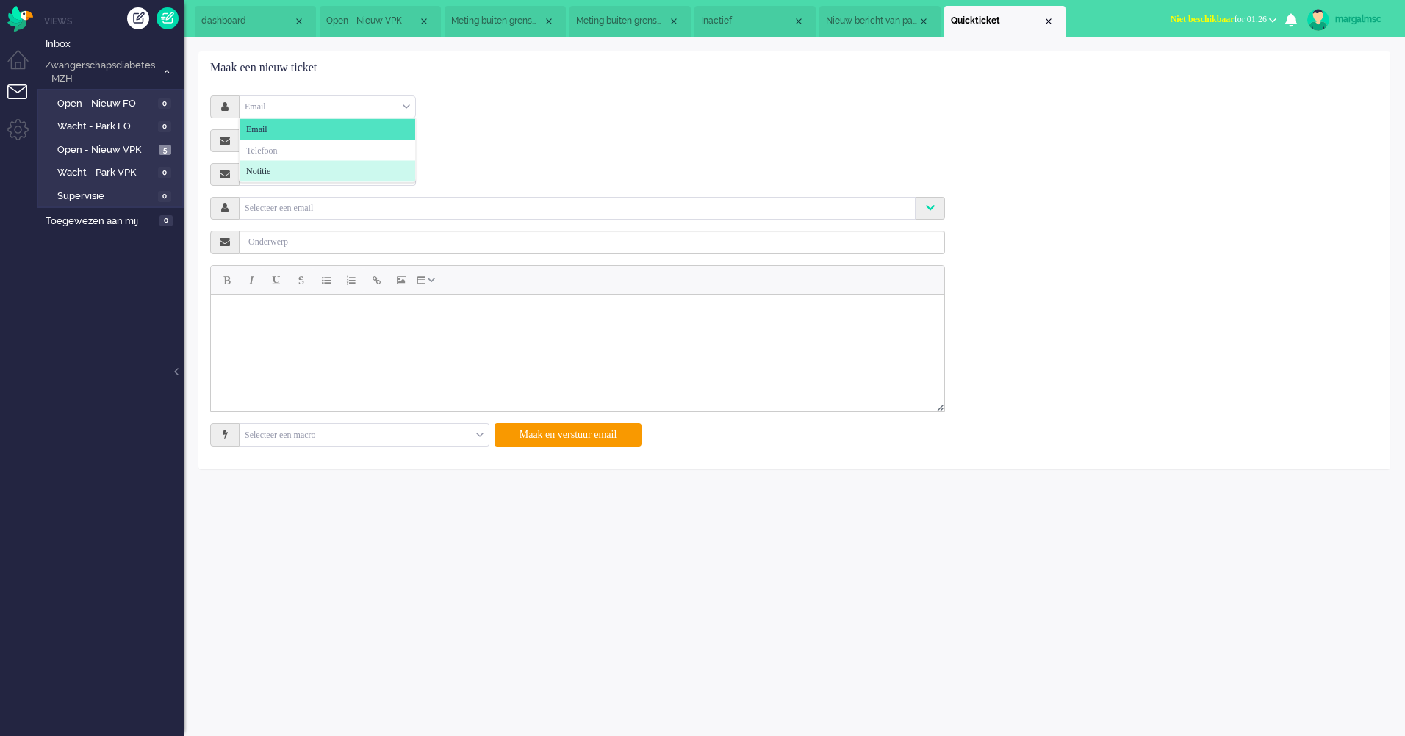
click at [328, 163] on li "Notitie" at bounding box center [328, 171] width 176 height 21
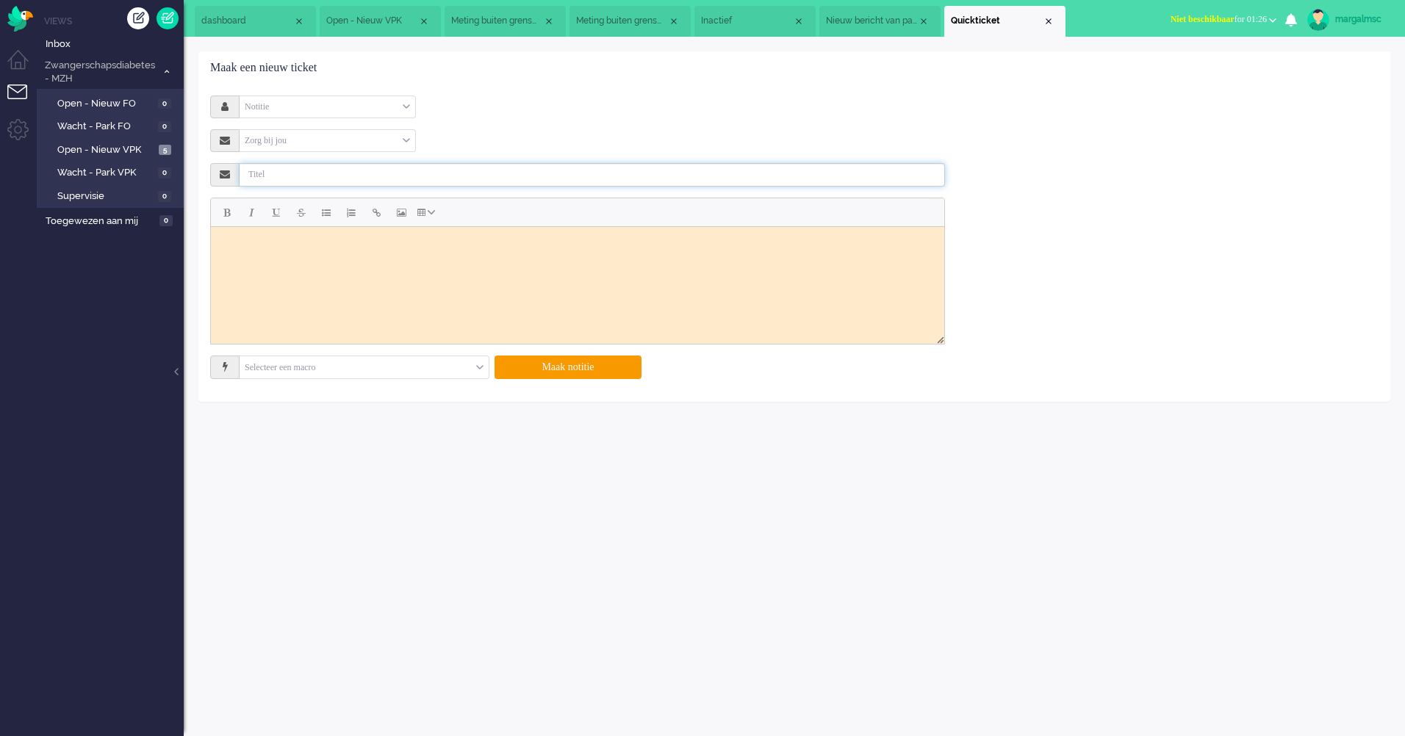
click at [308, 173] on input "text" at bounding box center [592, 175] width 705 height 24
type input "Beter Dichtbij stoppen."
click at [426, 263] on html at bounding box center [577, 244] width 733 height 37
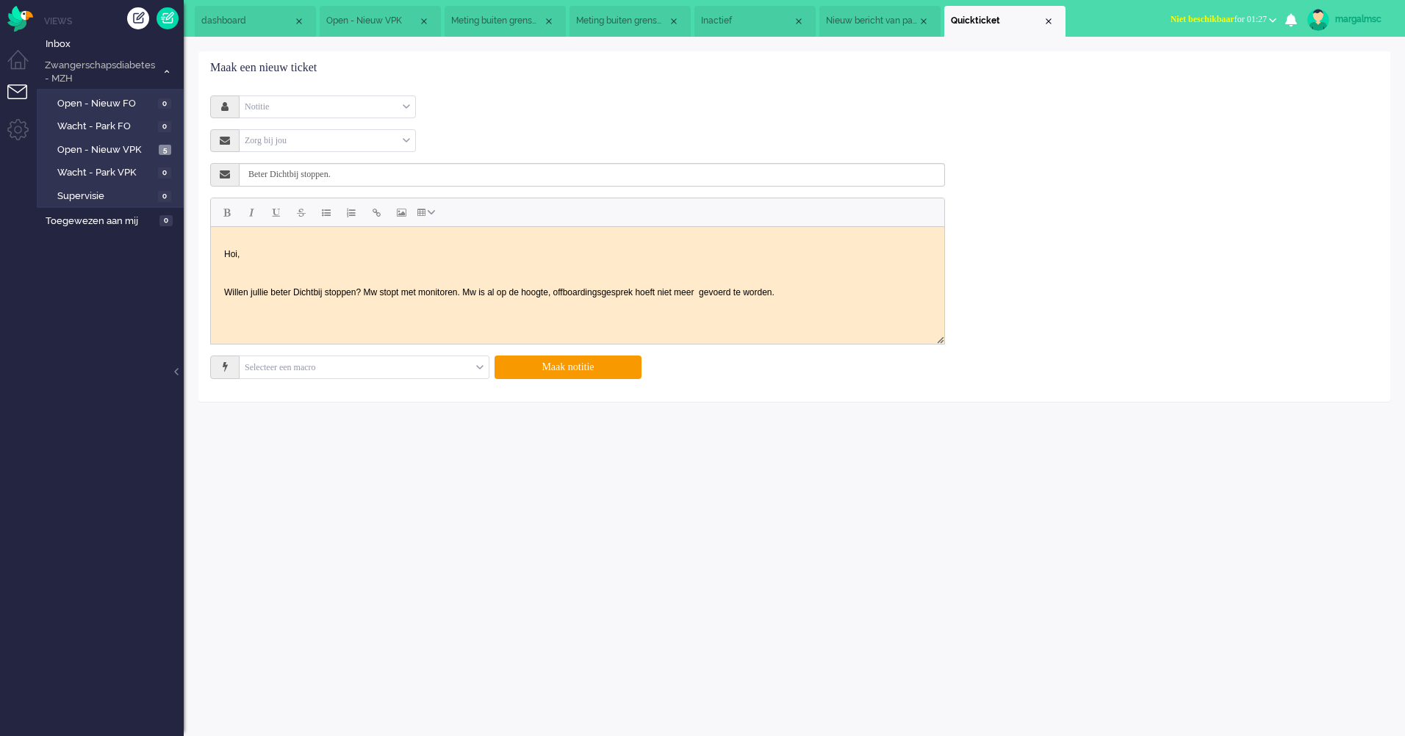
scroll to position [5, 0]
click at [575, 370] on button "Maak notitie" at bounding box center [567, 368] width 147 height 24
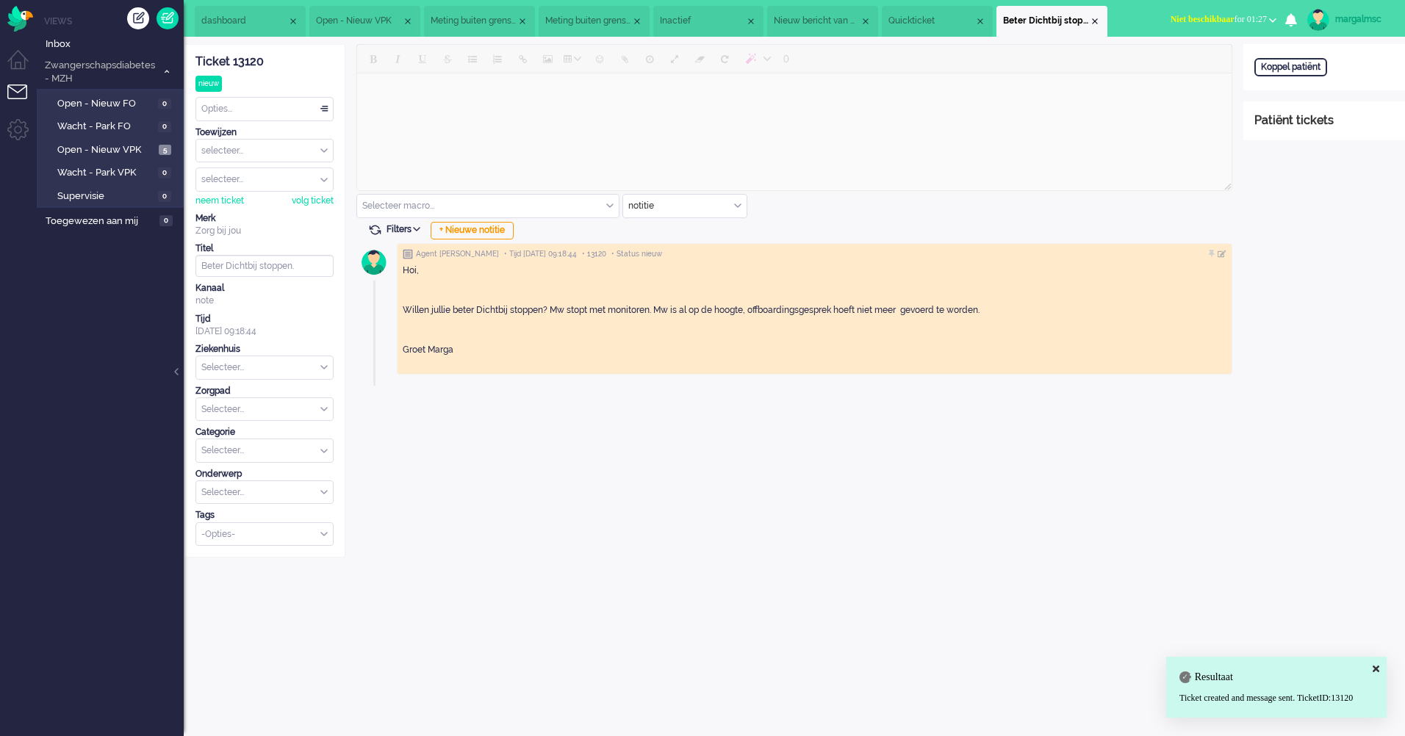
click at [806, 24] on span "Nieuw bericht van patiënt" at bounding box center [817, 21] width 86 height 12
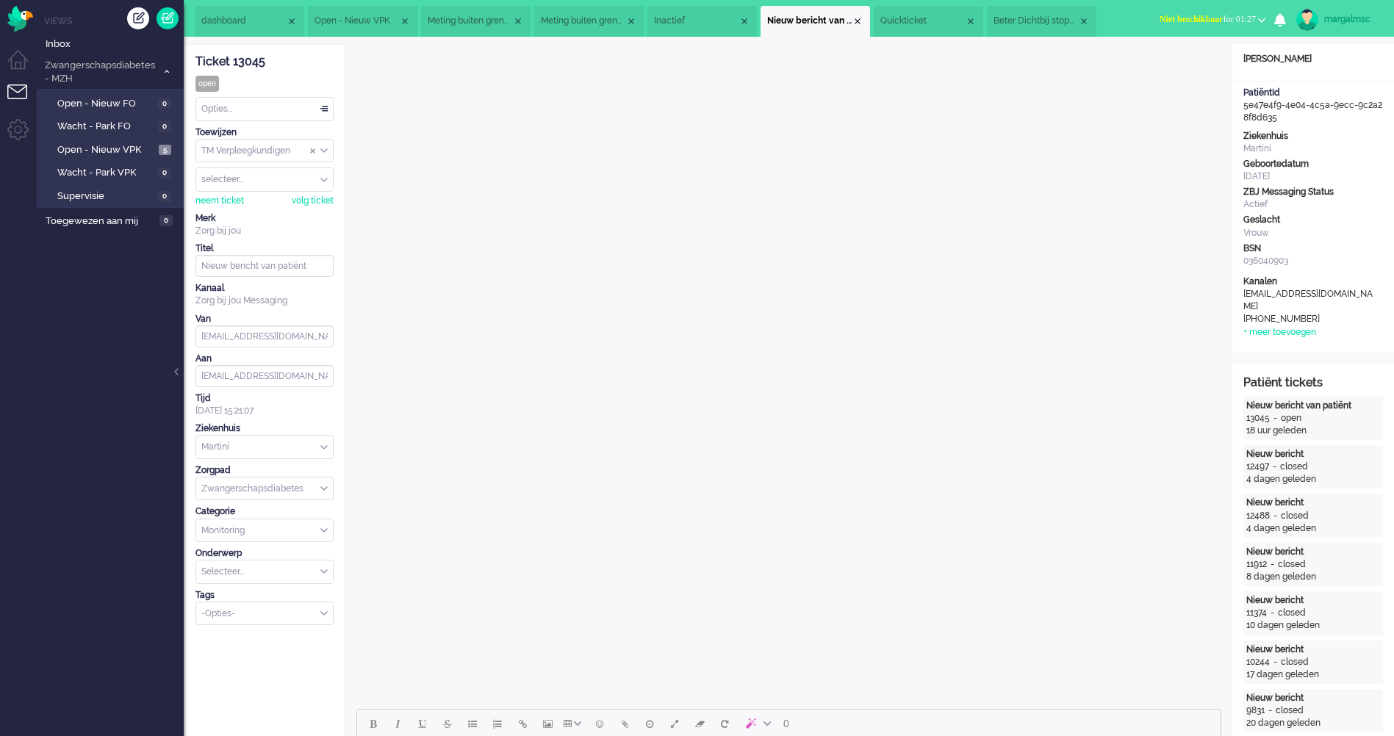
drag, startPoint x: 1277, startPoint y: 115, endPoint x: 1239, endPoint y: 107, distance: 39.0
click at [1239, 107] on div "PatiëntId 5e47e4f9-4e04-4c5a-9ecc-9c2a28f8d635" at bounding box center [1313, 105] width 162 height 37
click at [1056, 21] on span "Beter Dichtbij stoppen." at bounding box center [1035, 21] width 84 height 12
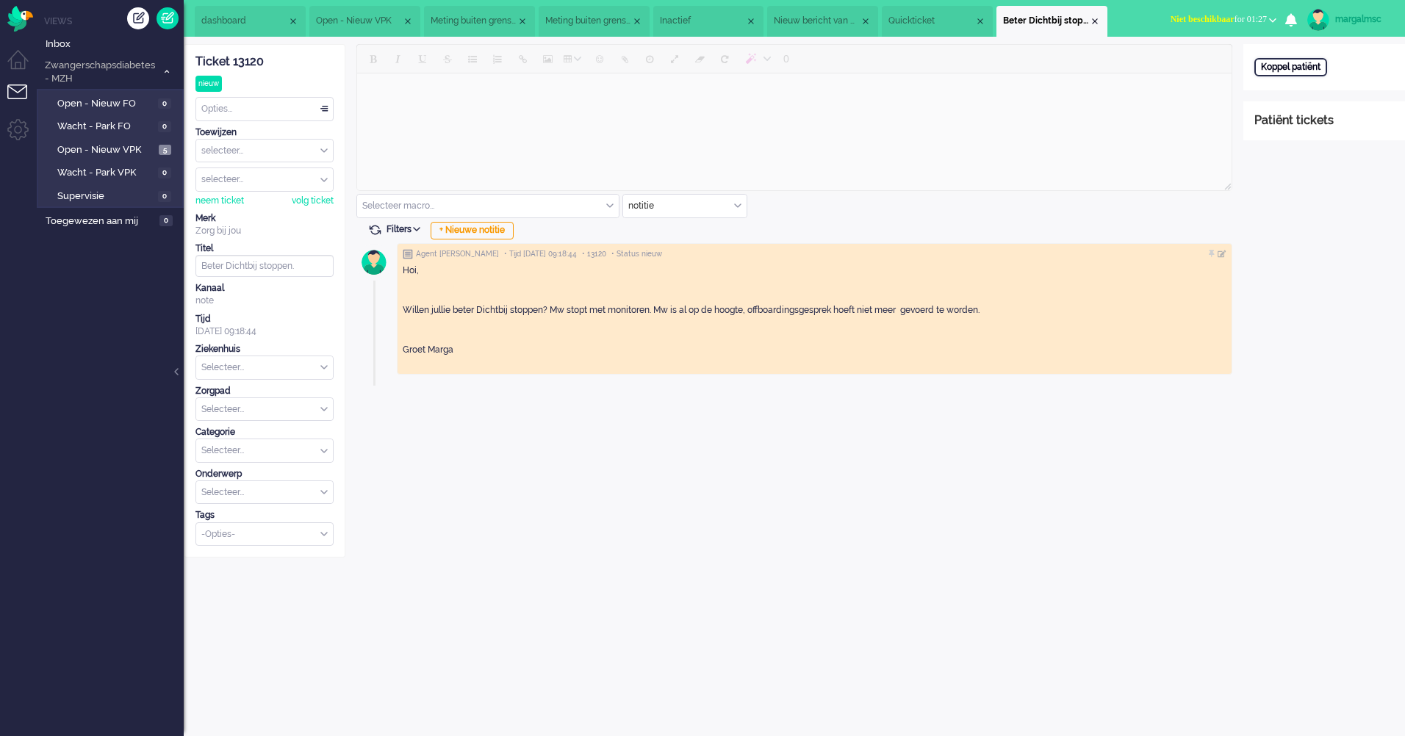
click at [1293, 65] on div "Koppel patiënt" at bounding box center [1290, 67] width 73 height 18
click at [1293, 79] on input "text" at bounding box center [1324, 87] width 140 height 22
paste input "5e47e4f9-4e04-4c5a-9ecc-9c2a28f8d635"
type input "5e47e4f9-4e04-4c5a-9ecc-9c2a28f8d635"
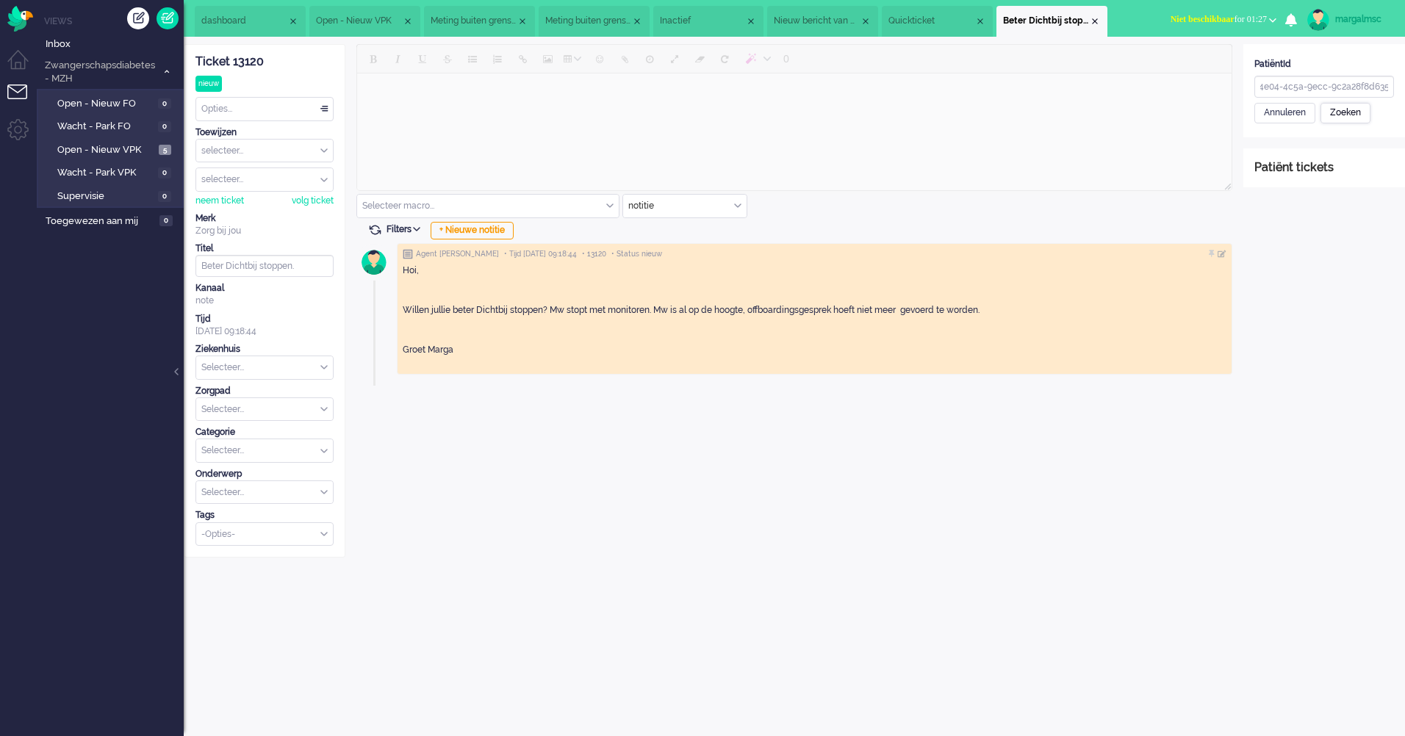
click at [1351, 116] on div "Zoeken" at bounding box center [1345, 113] width 50 height 21
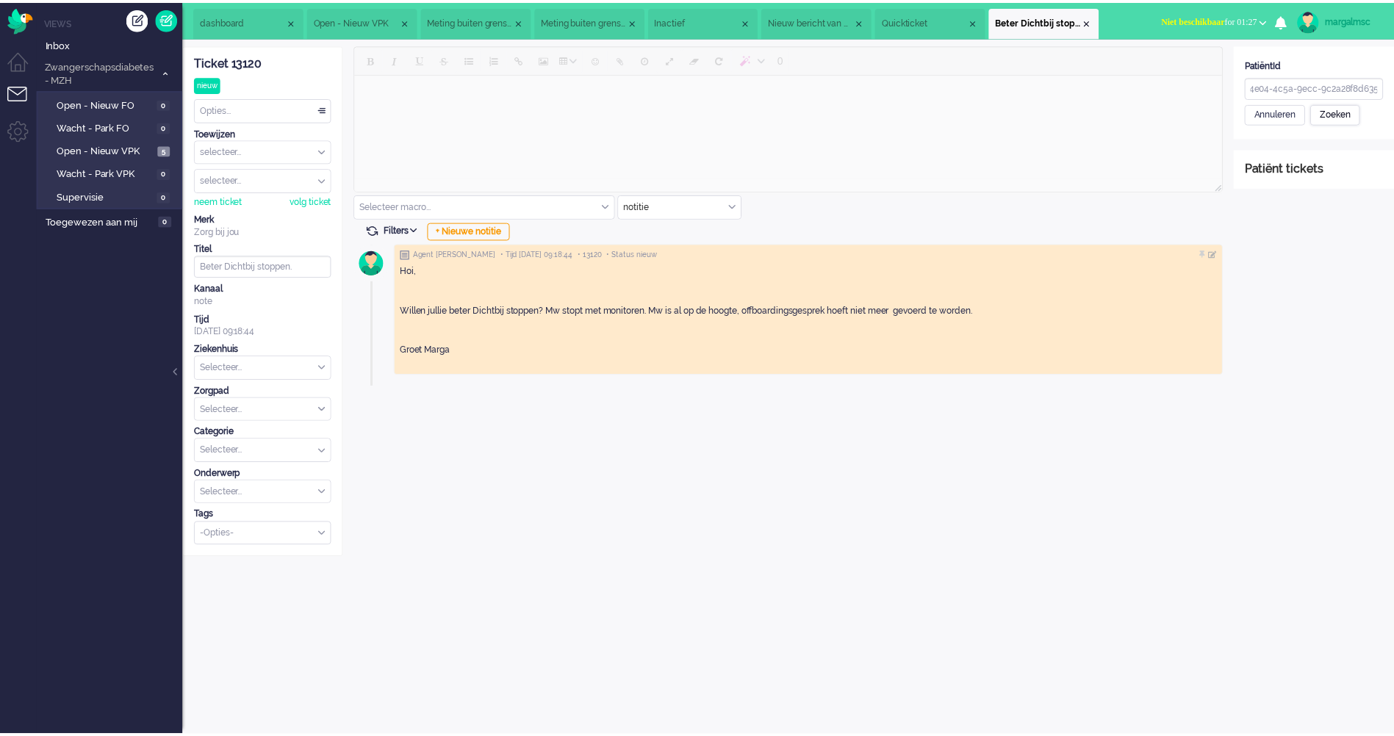
scroll to position [0, 0]
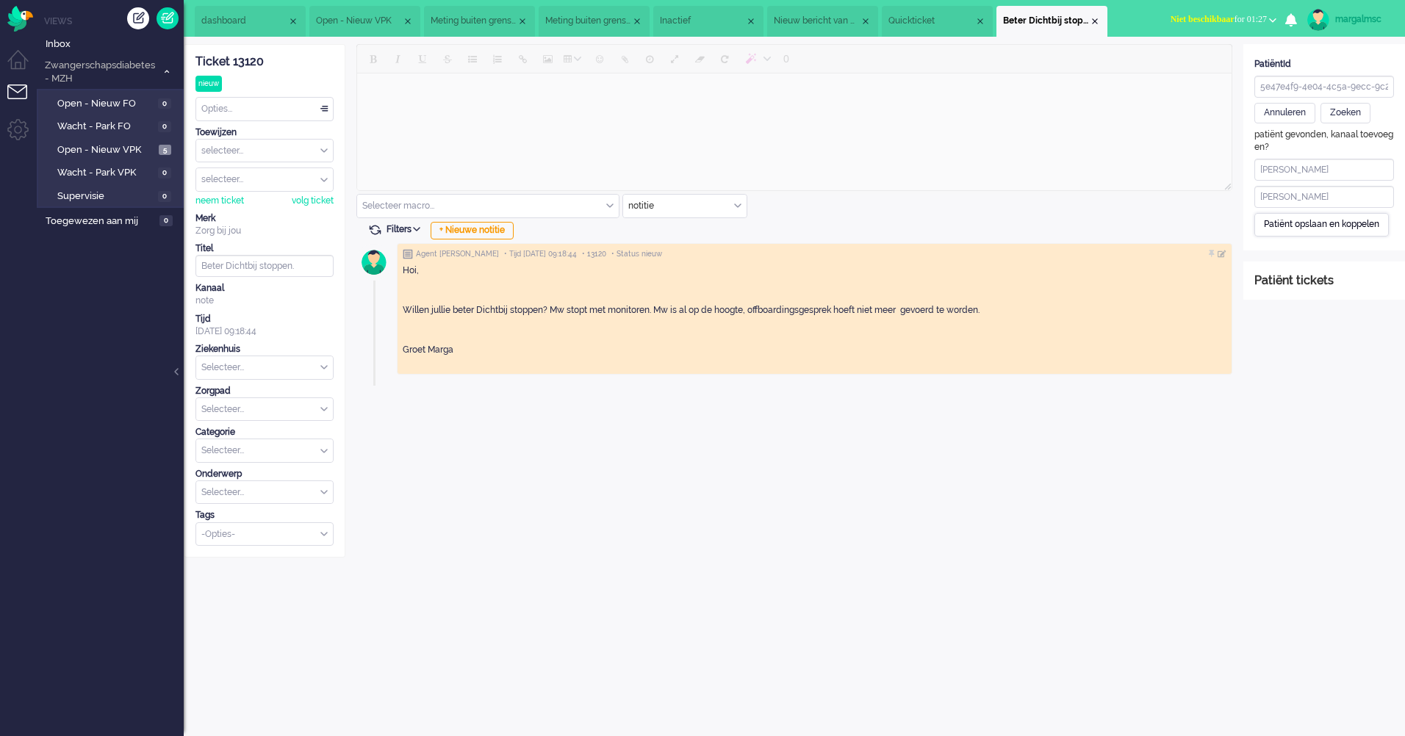
click at [1312, 226] on div "Patiënt opslaan en koppelen" at bounding box center [1321, 224] width 134 height 23
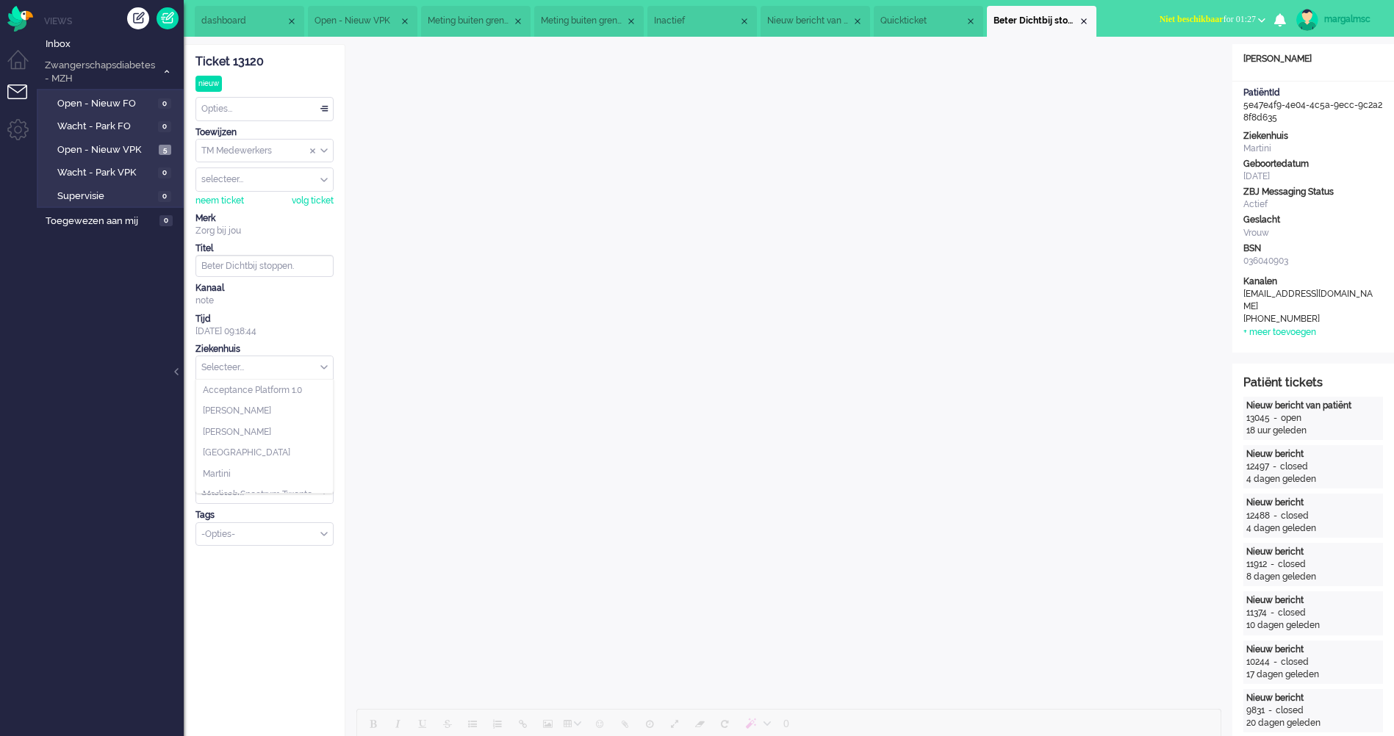
click at [278, 367] on input "text" at bounding box center [264, 367] width 137 height 23
type input "mart"
click at [285, 387] on li "Martini" at bounding box center [264, 390] width 137 height 21
click at [268, 414] on input "text" at bounding box center [264, 409] width 137 height 23
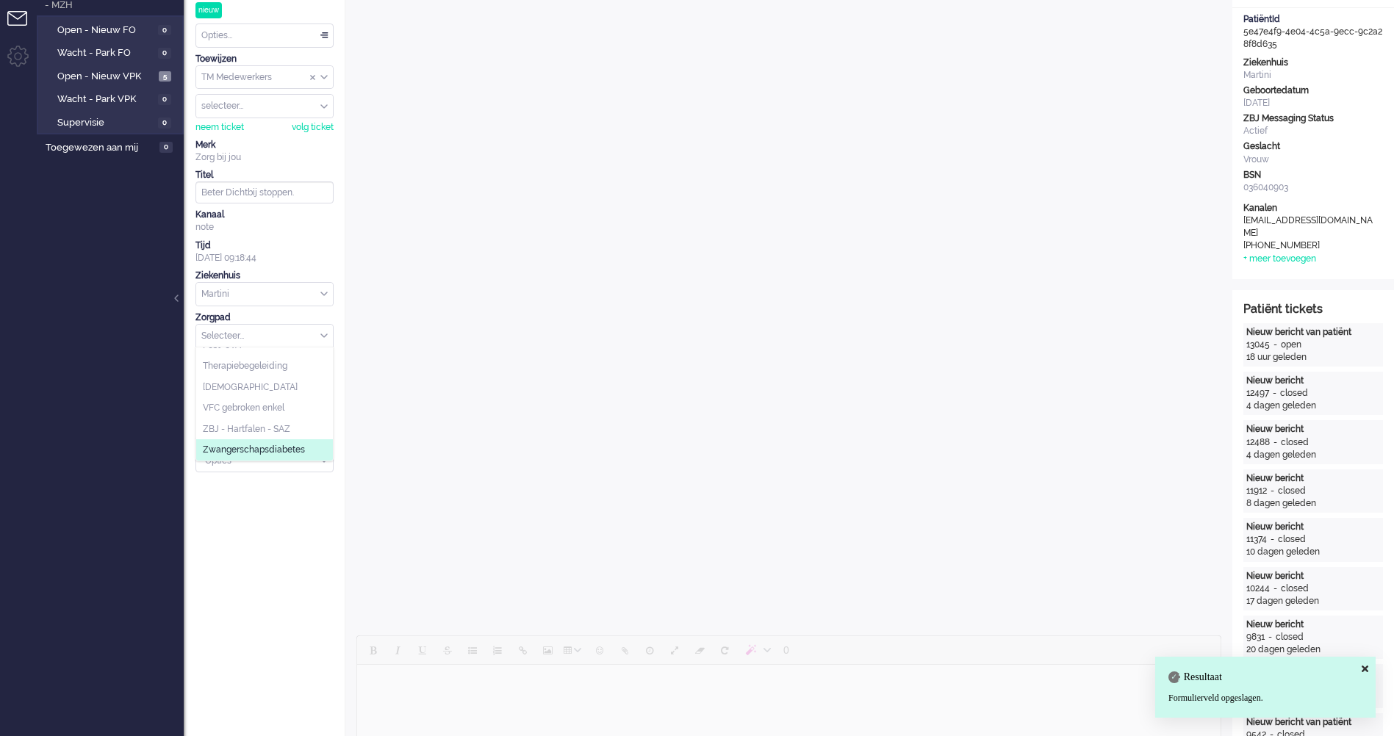
click at [263, 444] on span "Zwangerschapsdiabetes" at bounding box center [254, 450] width 102 height 12
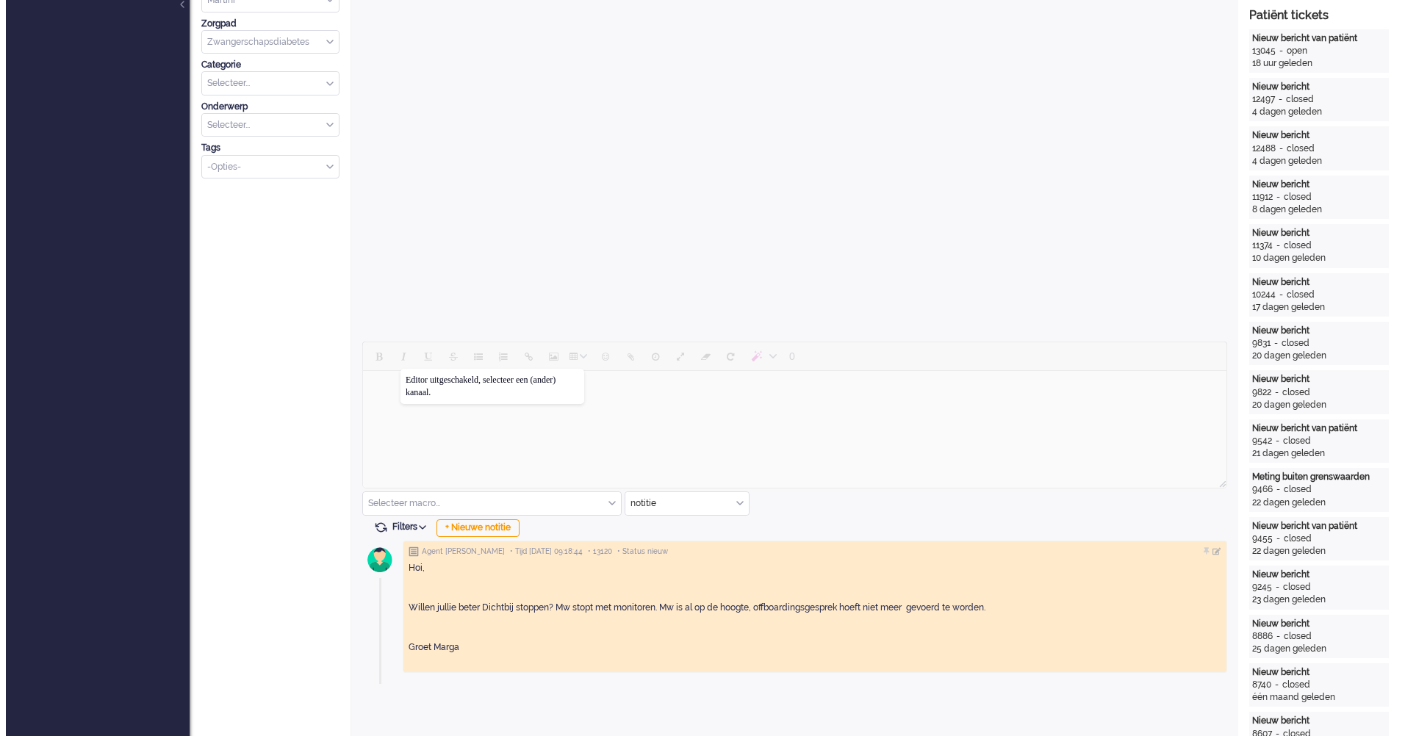
scroll to position [0, 0]
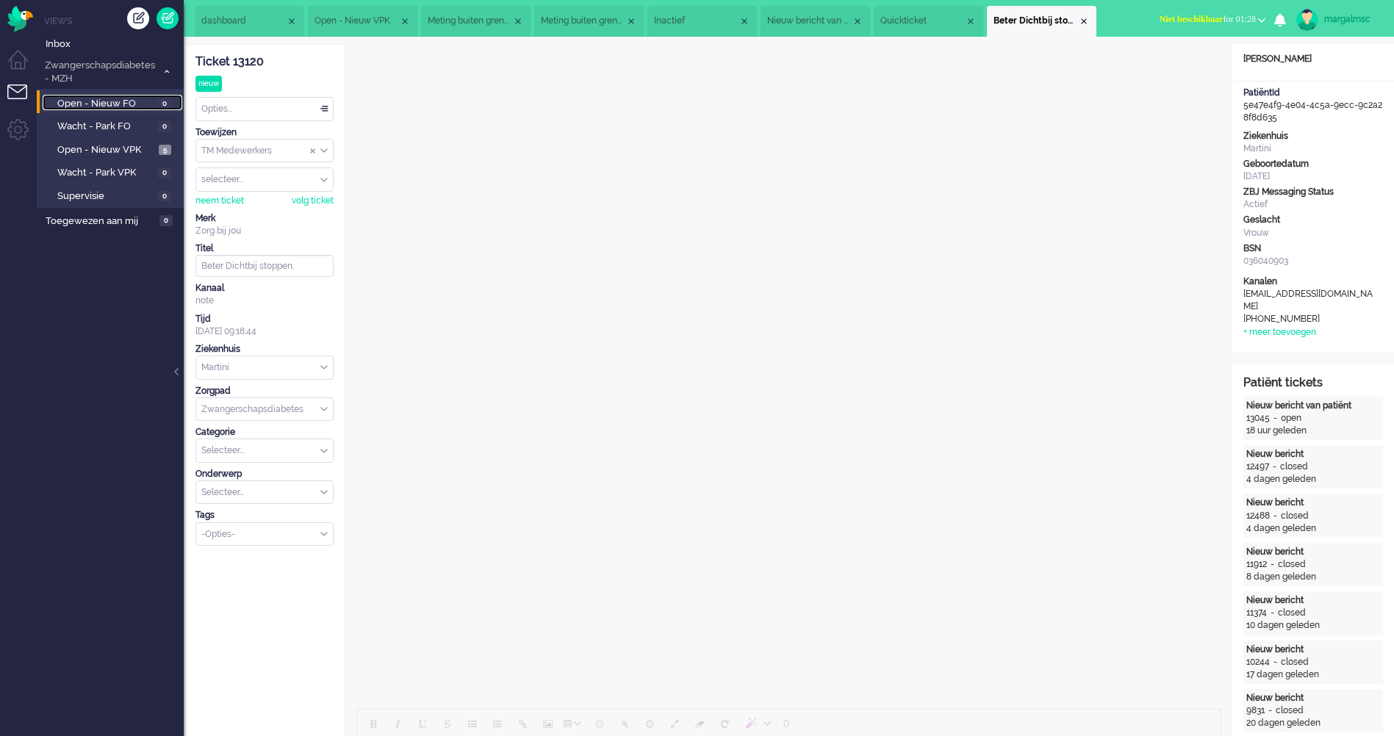
click at [107, 106] on span "Open - Nieuw FO" at bounding box center [105, 104] width 97 height 14
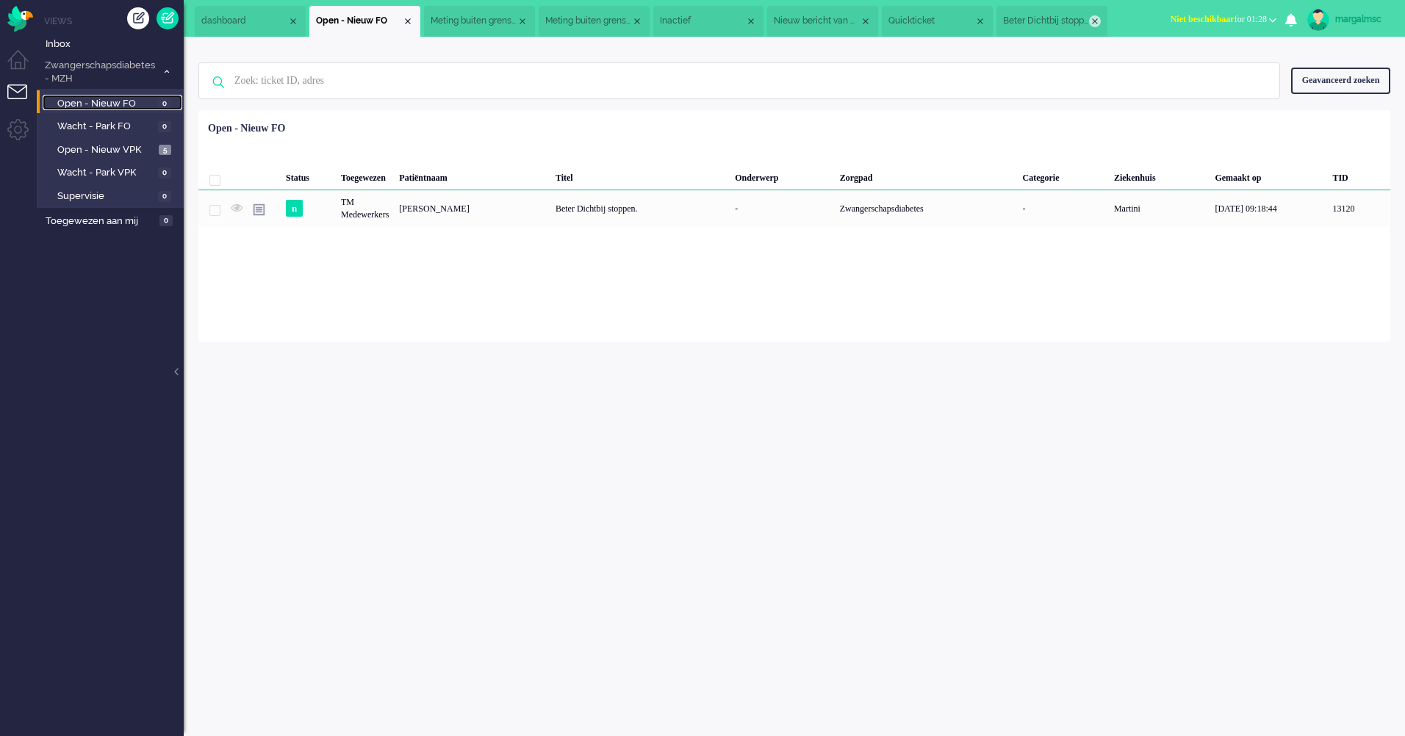
click at [1095, 20] on div "Close tab" at bounding box center [1095, 21] width 12 height 12
click at [1054, 17] on li "Quickticket" at bounding box center [1004, 21] width 121 height 31
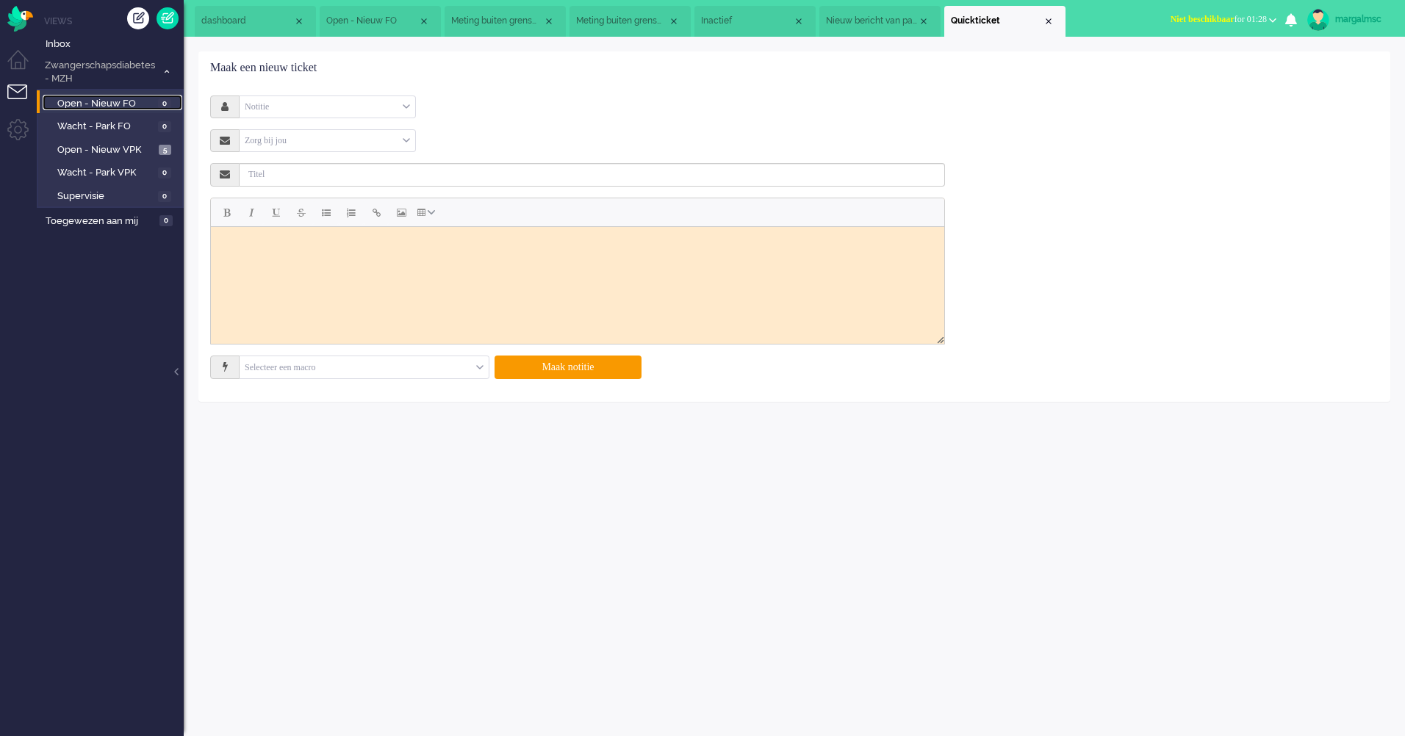
click at [892, 18] on span "Nieuw bericht van patiënt" at bounding box center [872, 21] width 92 height 12
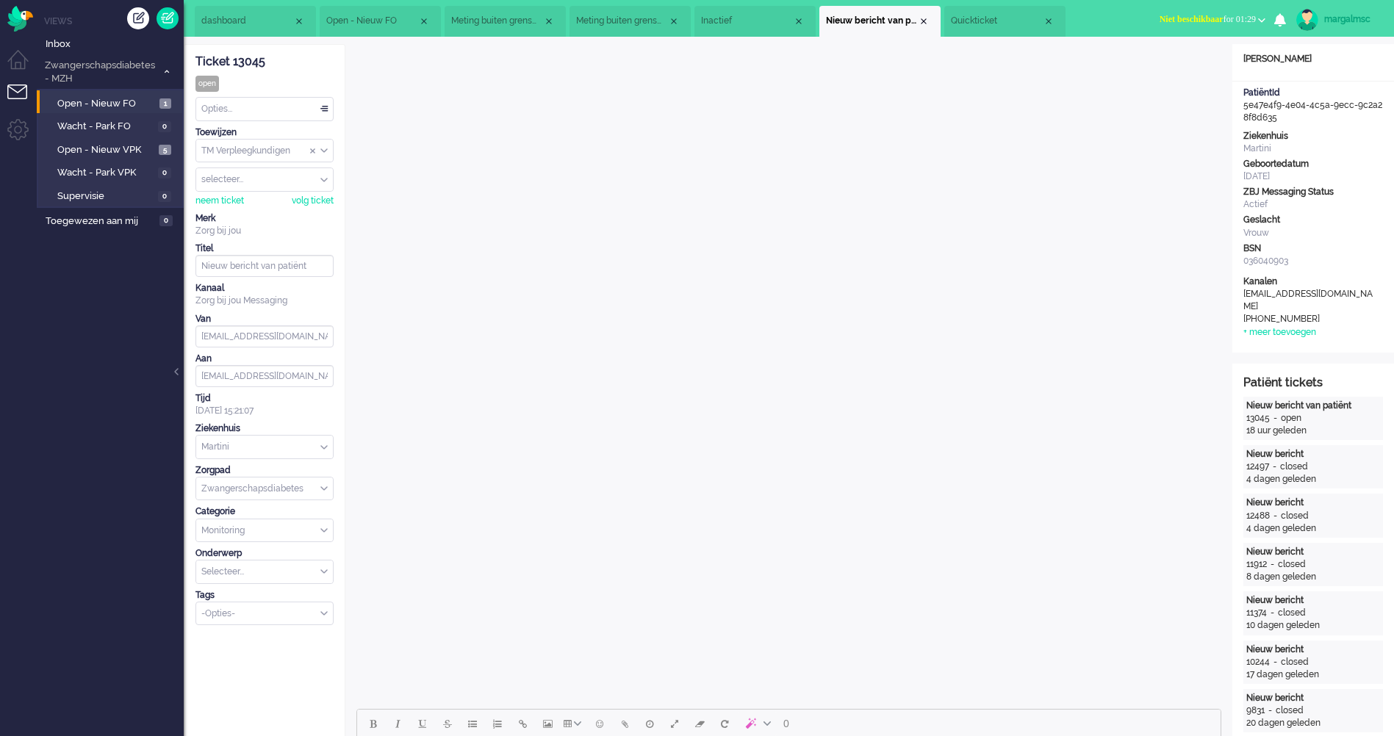
click at [223, 105] on div "Opties..." at bounding box center [264, 109] width 137 height 23
click at [253, 210] on li "Opgelost" at bounding box center [264, 213] width 137 height 21
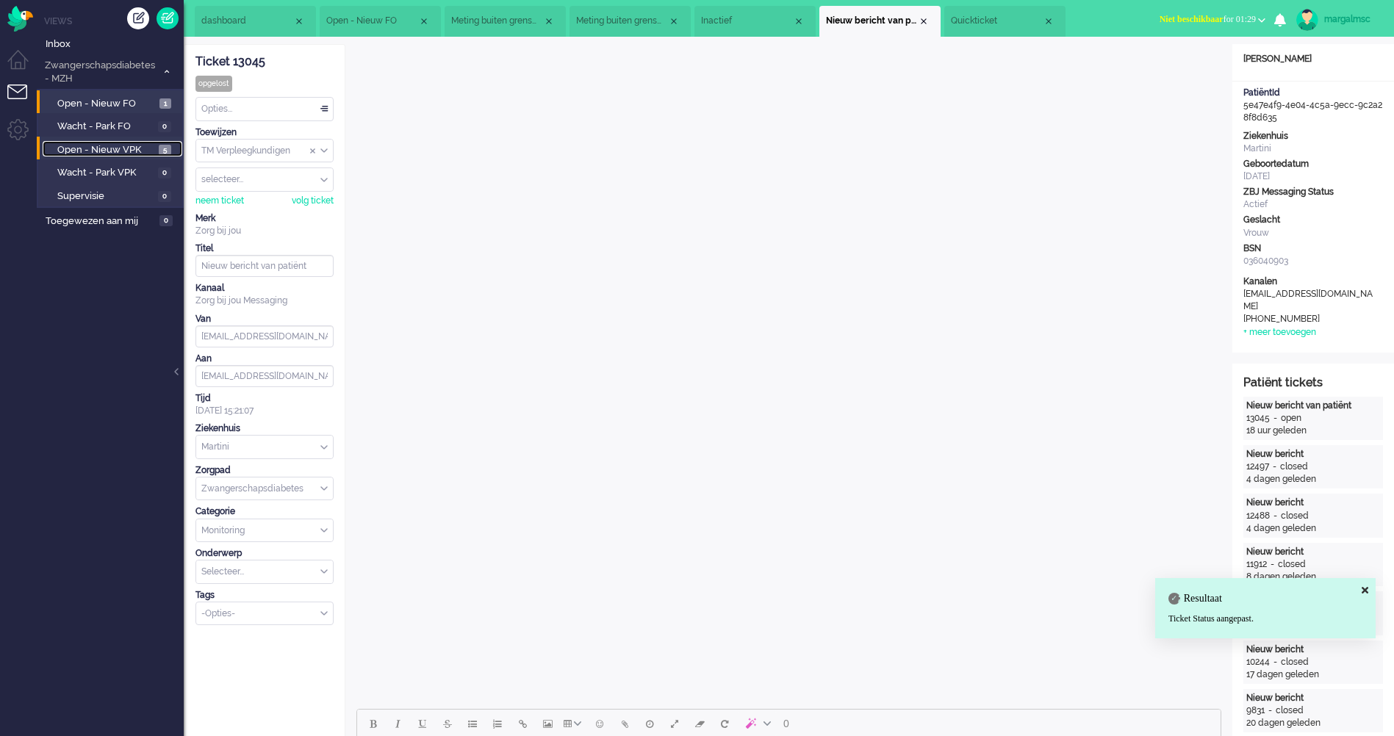
click at [123, 149] on span "Open - Nieuw VPK" at bounding box center [106, 150] width 98 height 14
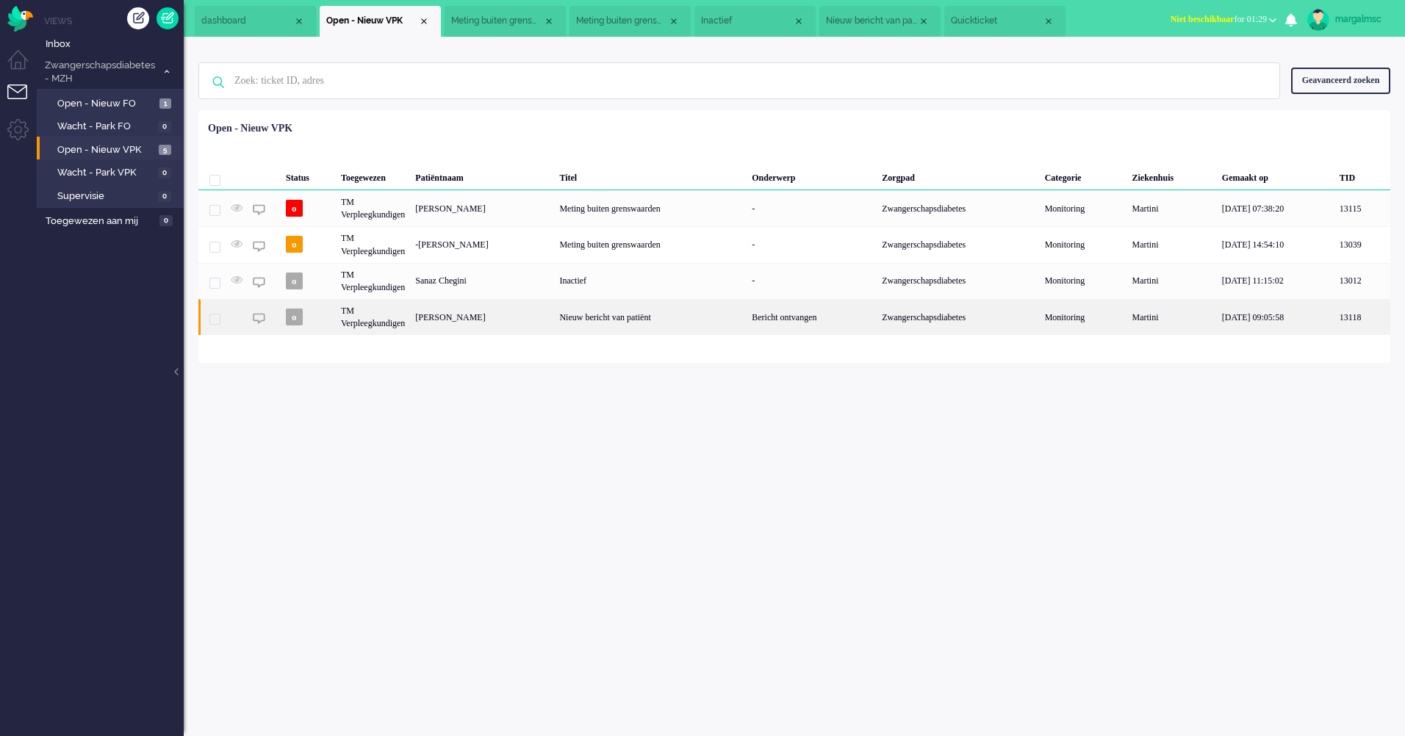
click at [538, 325] on div "[PERSON_NAME]" at bounding box center [482, 317] width 144 height 36
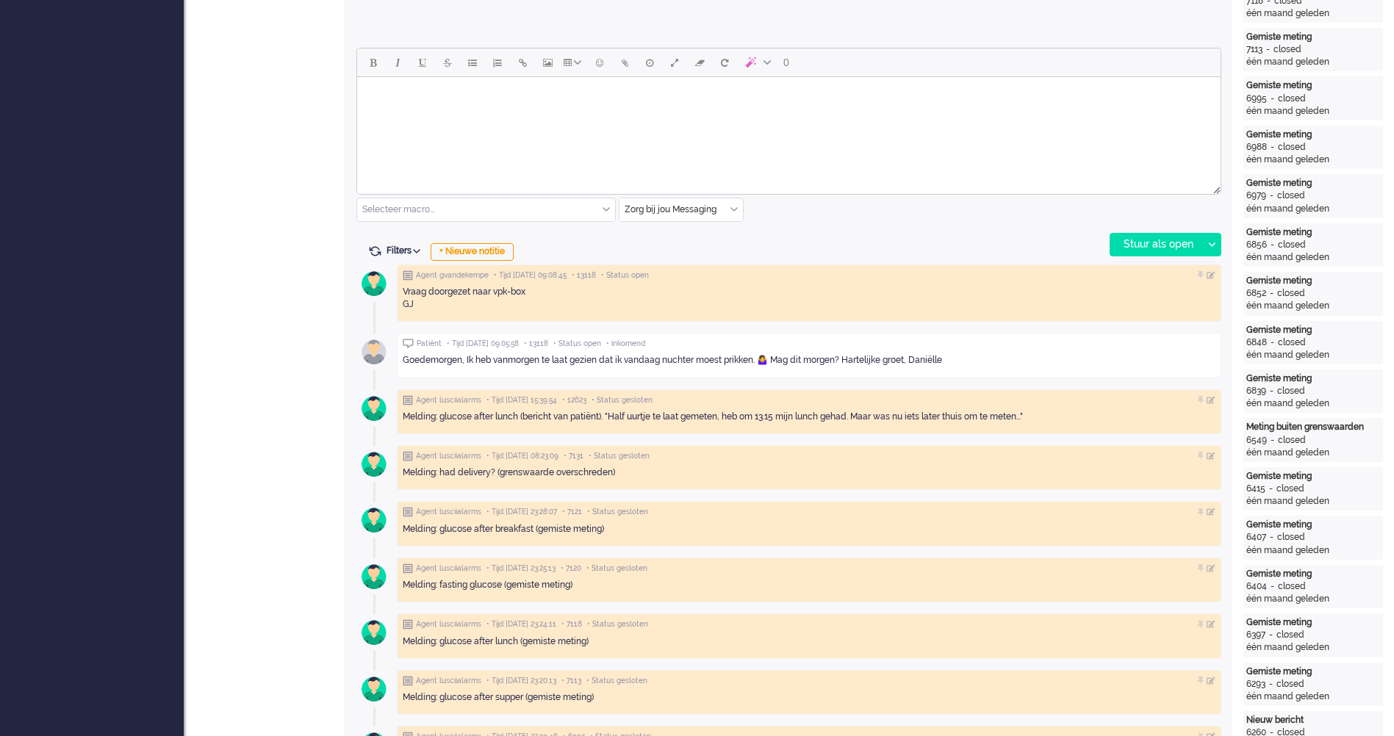
scroll to position [367, 0]
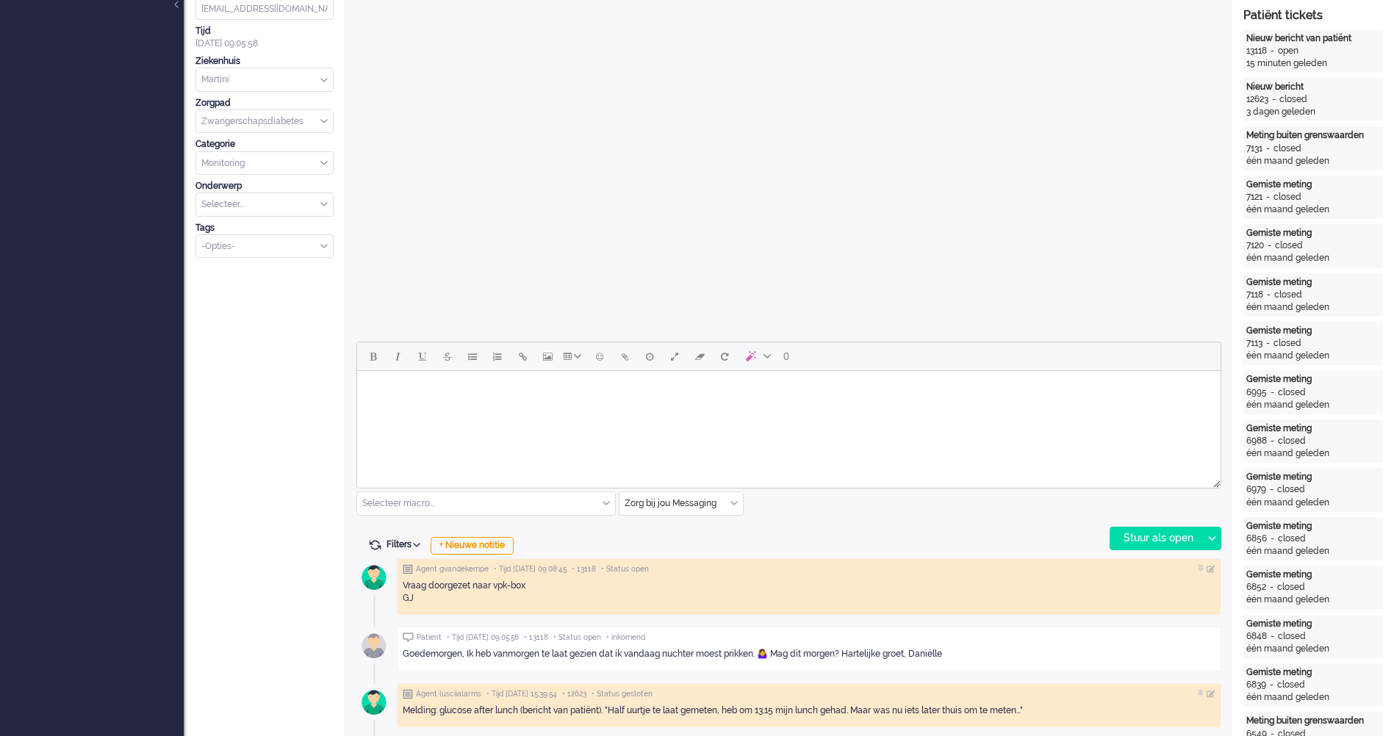
click at [478, 408] on html at bounding box center [788, 389] width 863 height 37
click at [450, 408] on html at bounding box center [788, 389] width 863 height 37
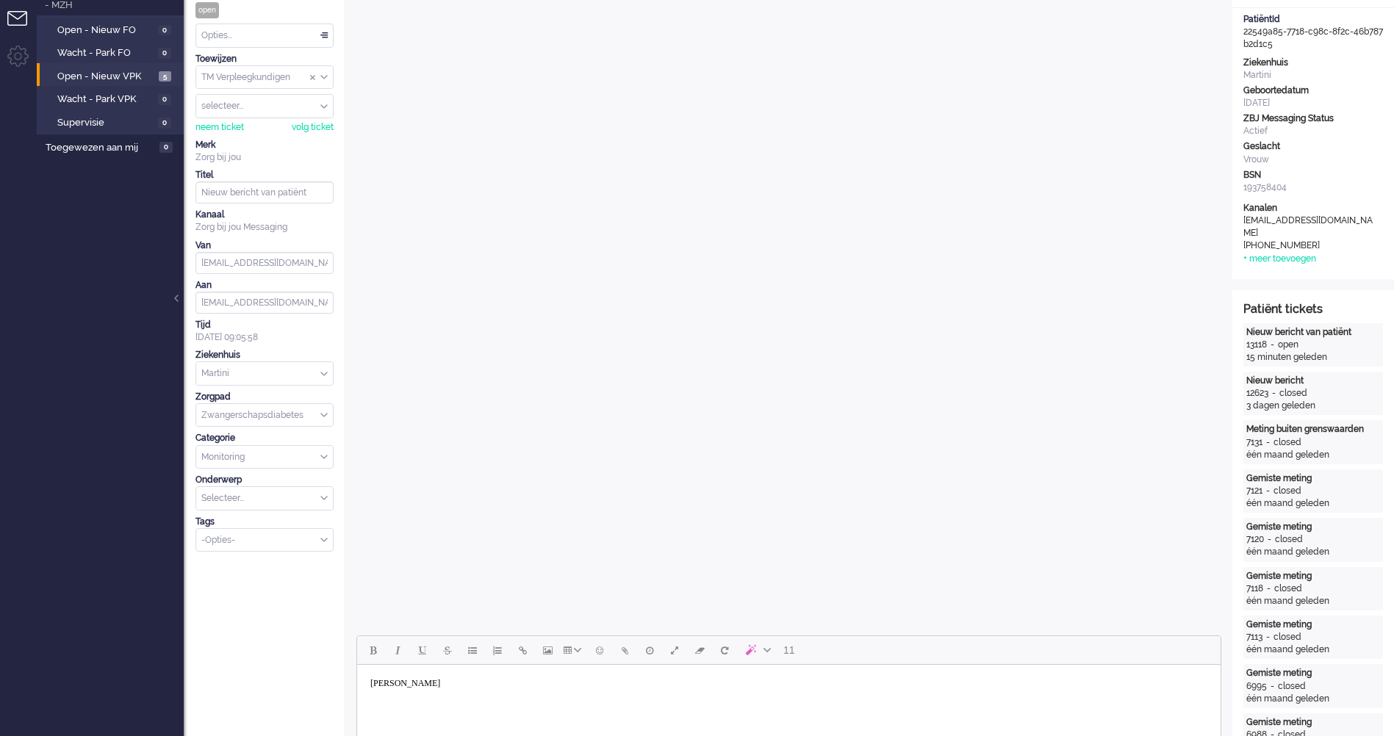
scroll to position [588, 0]
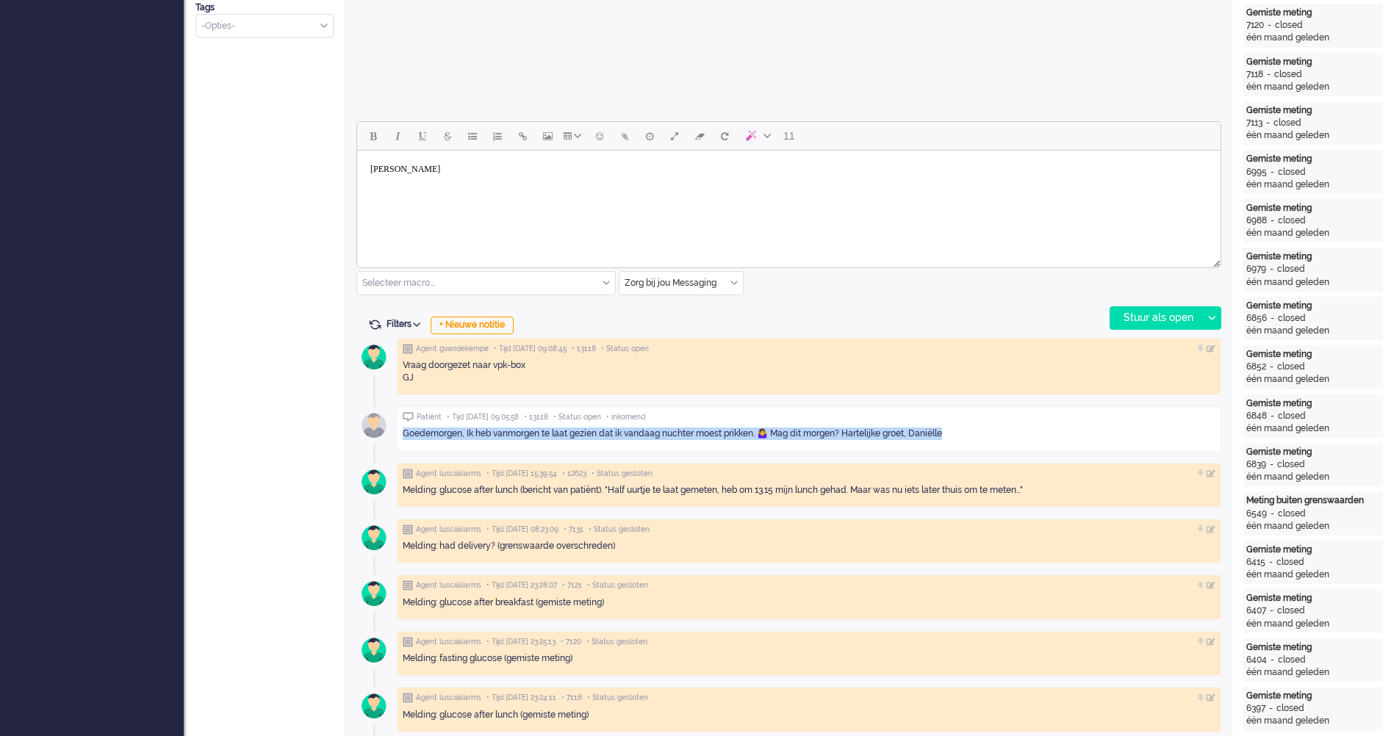
drag, startPoint x: 963, startPoint y: 436, endPoint x: 403, endPoint y: 424, distance: 560.7
click at [403, 424] on div "Goedemorgen, Ik heb vanmorgen te laat gezien dat ik vandaag nuchter moest prikk…" at bounding box center [809, 433] width 813 height 23
copy div "Goedemorgen, Ik heb vanmorgen te laat gezien dat ik vandaag nuchter moest prikk…"
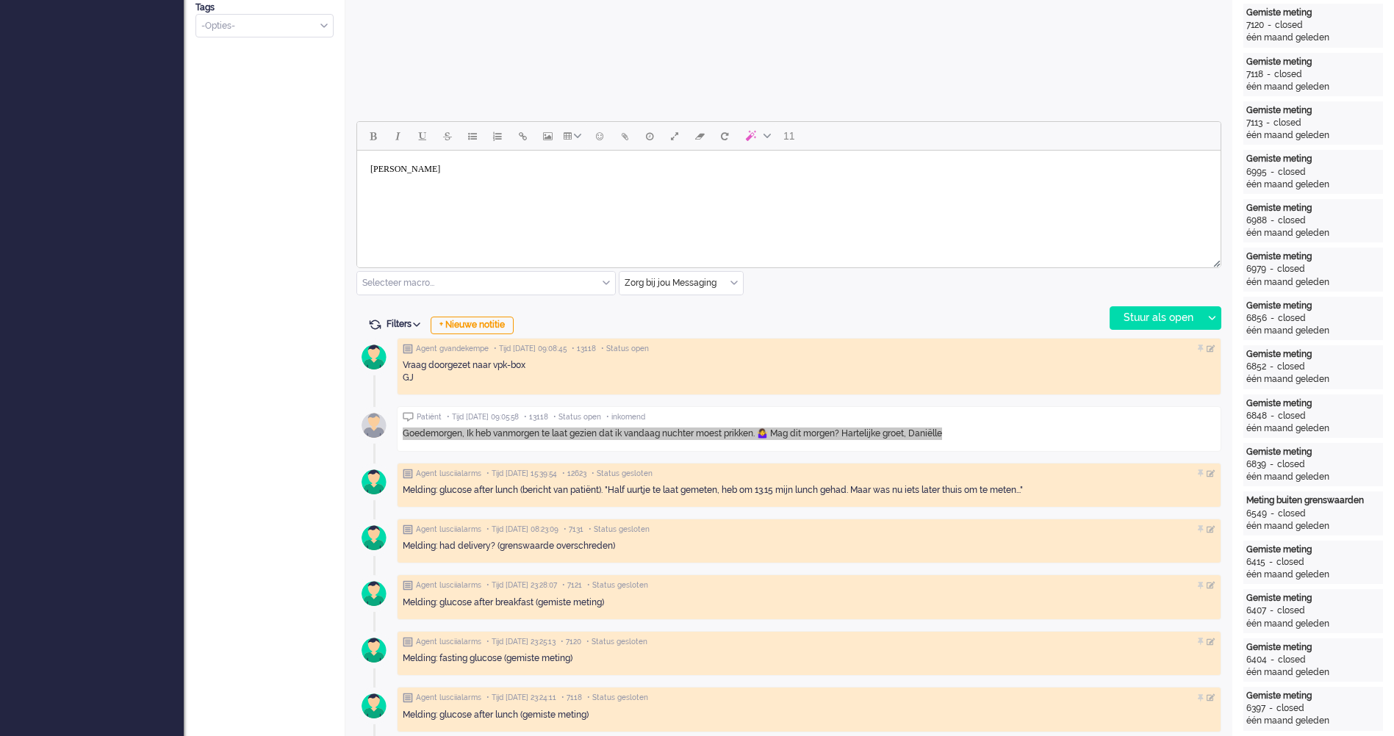
scroll to position [367, 0]
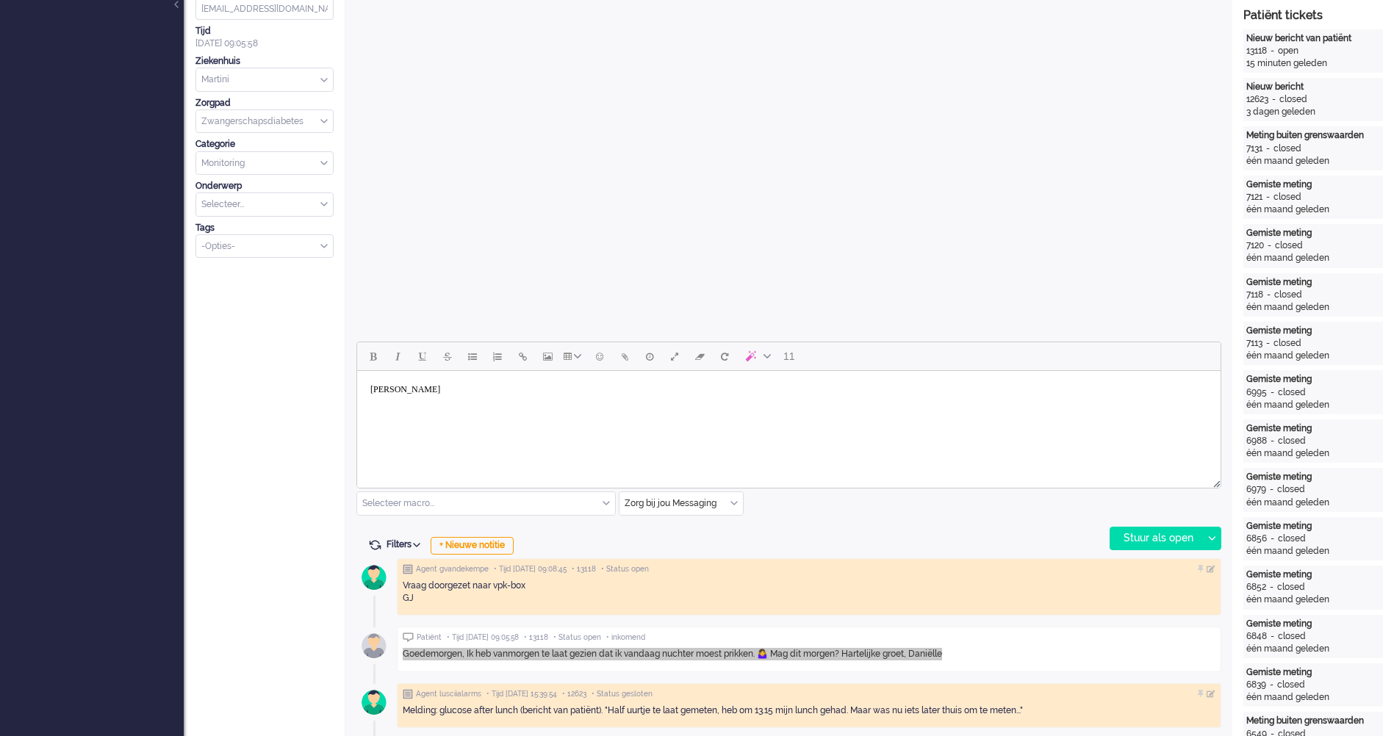
click at [480, 408] on html "[PERSON_NAME]" at bounding box center [788, 389] width 863 height 37
click at [549, 398] on body "Goedemorgen [PERSON_NAME]" at bounding box center [788, 390] width 851 height 26
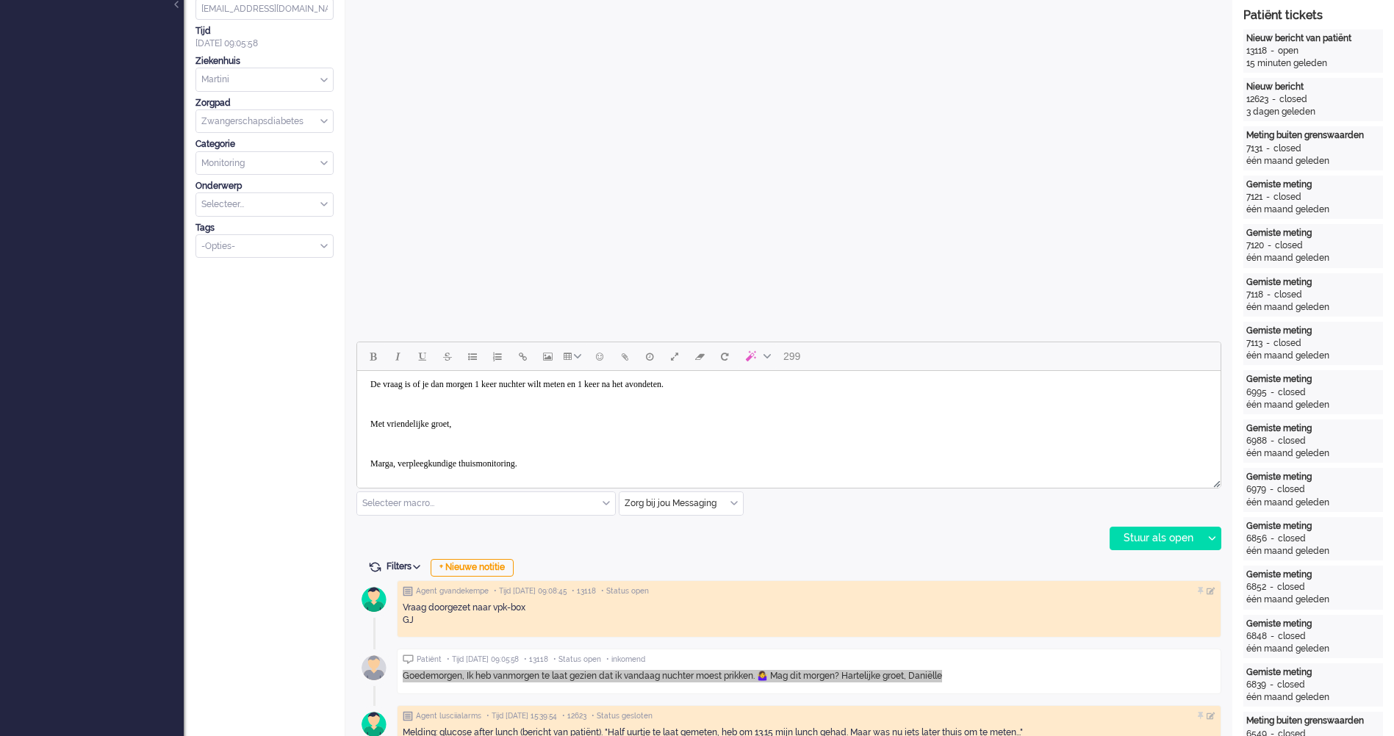
scroll to position [90, 0]
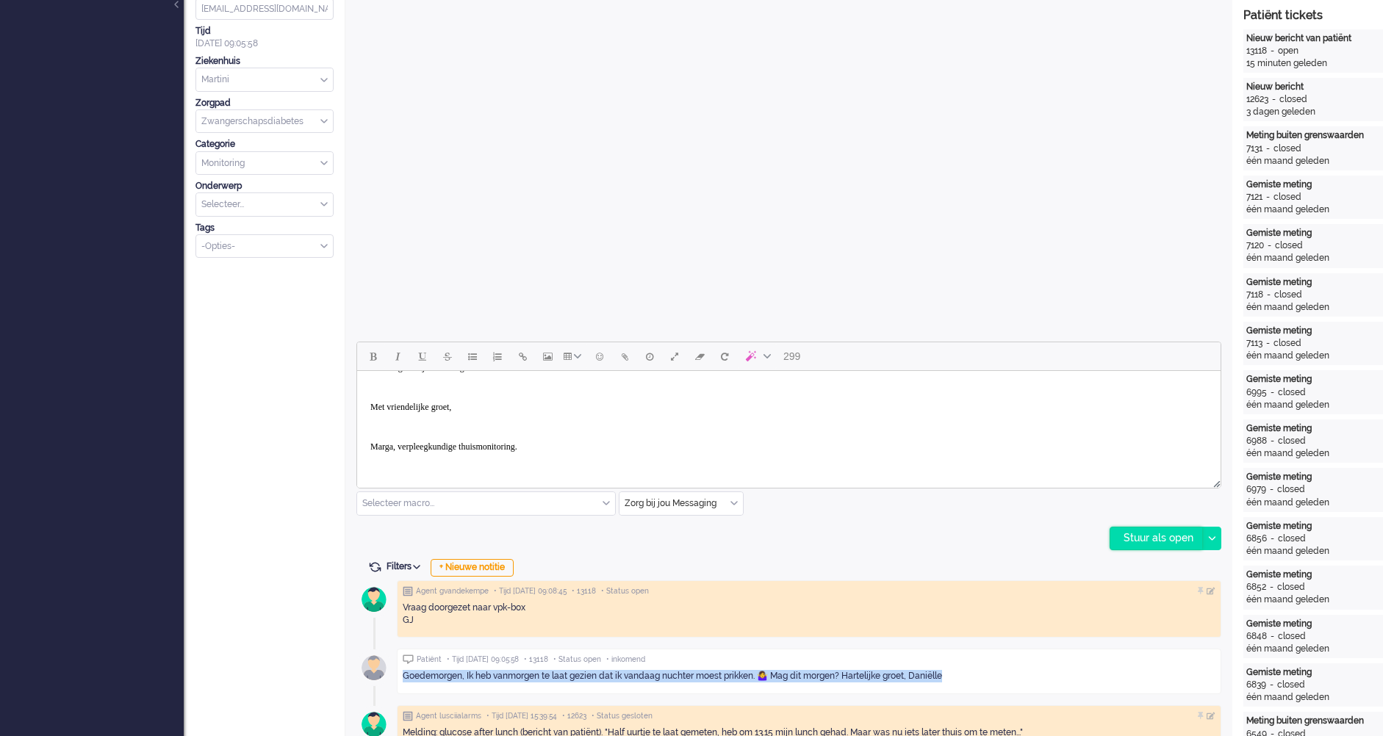
click at [1170, 533] on div "Stuur als open" at bounding box center [1156, 538] width 92 height 22
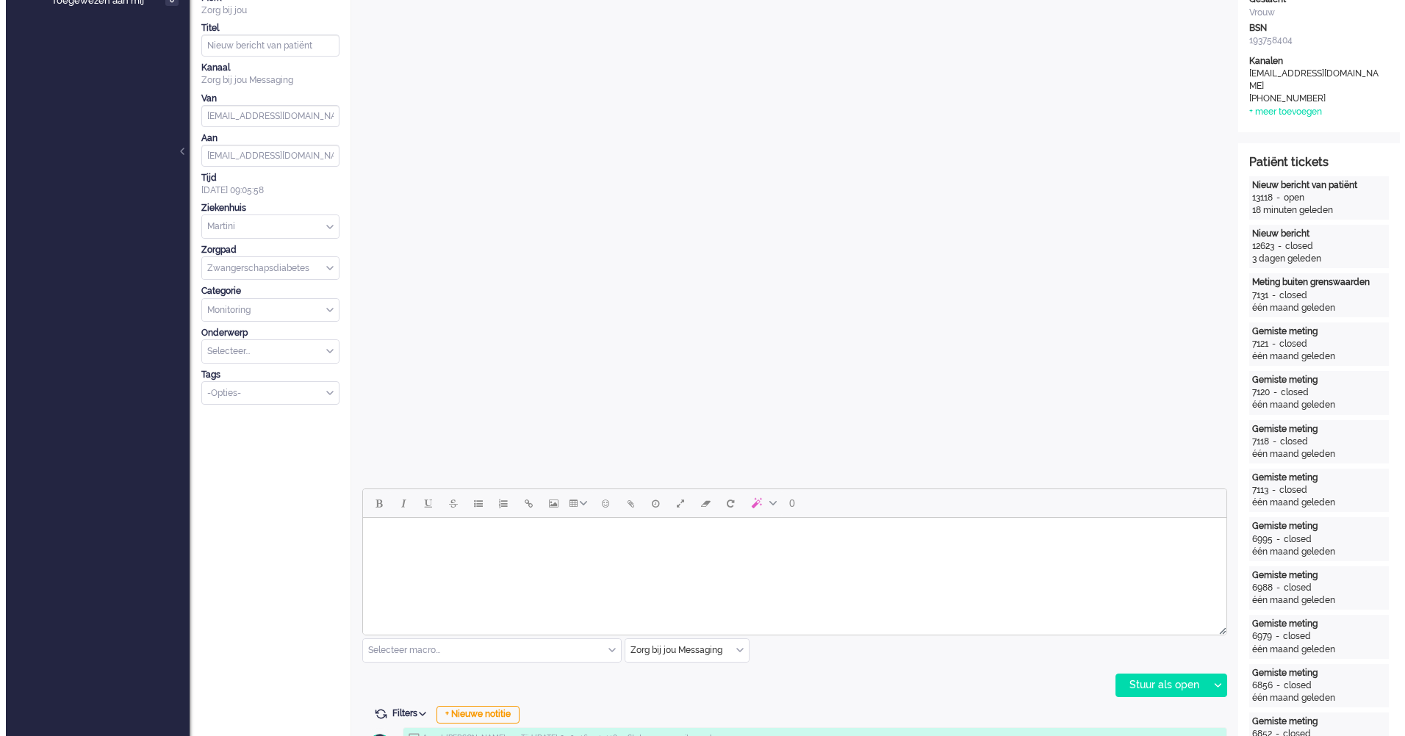
scroll to position [0, 0]
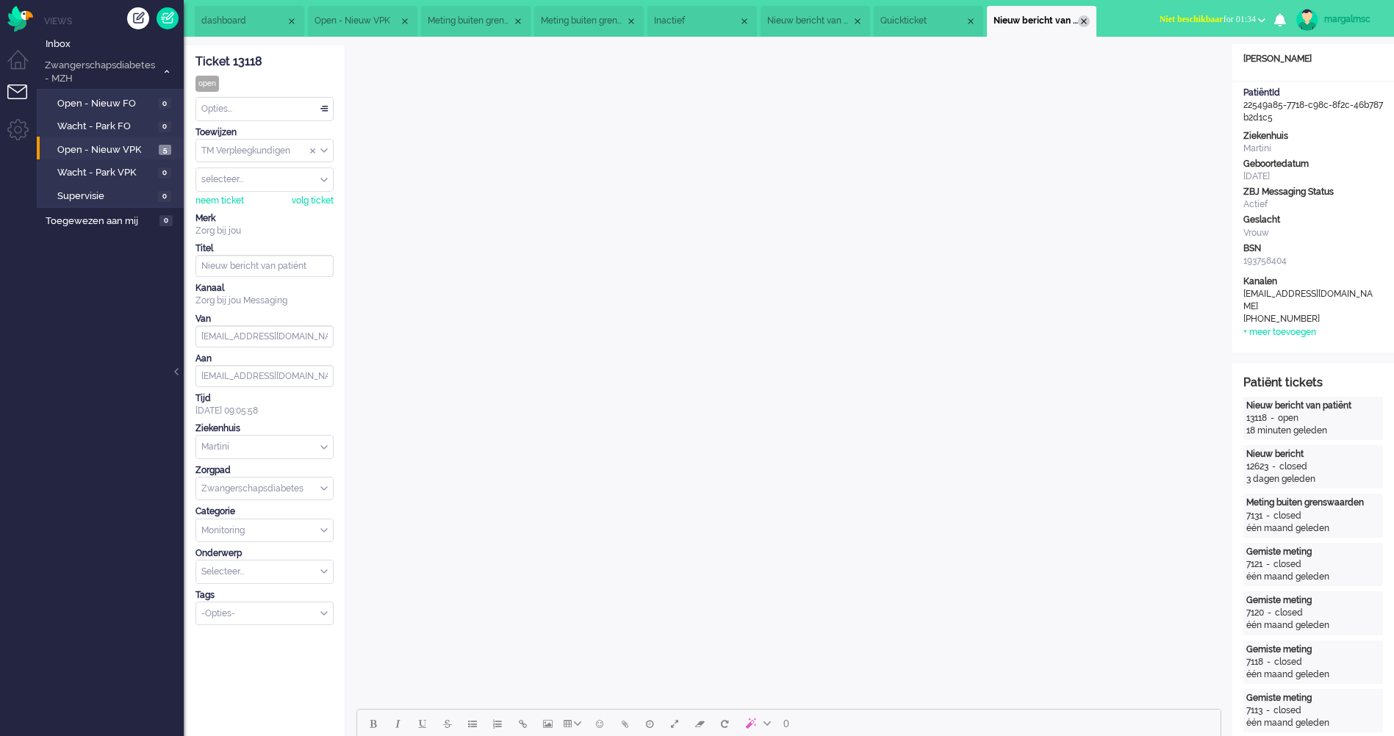
click at [1090, 18] on div "Close tab" at bounding box center [1084, 21] width 12 height 12
